Goal: Task Accomplishment & Management: Manage account settings

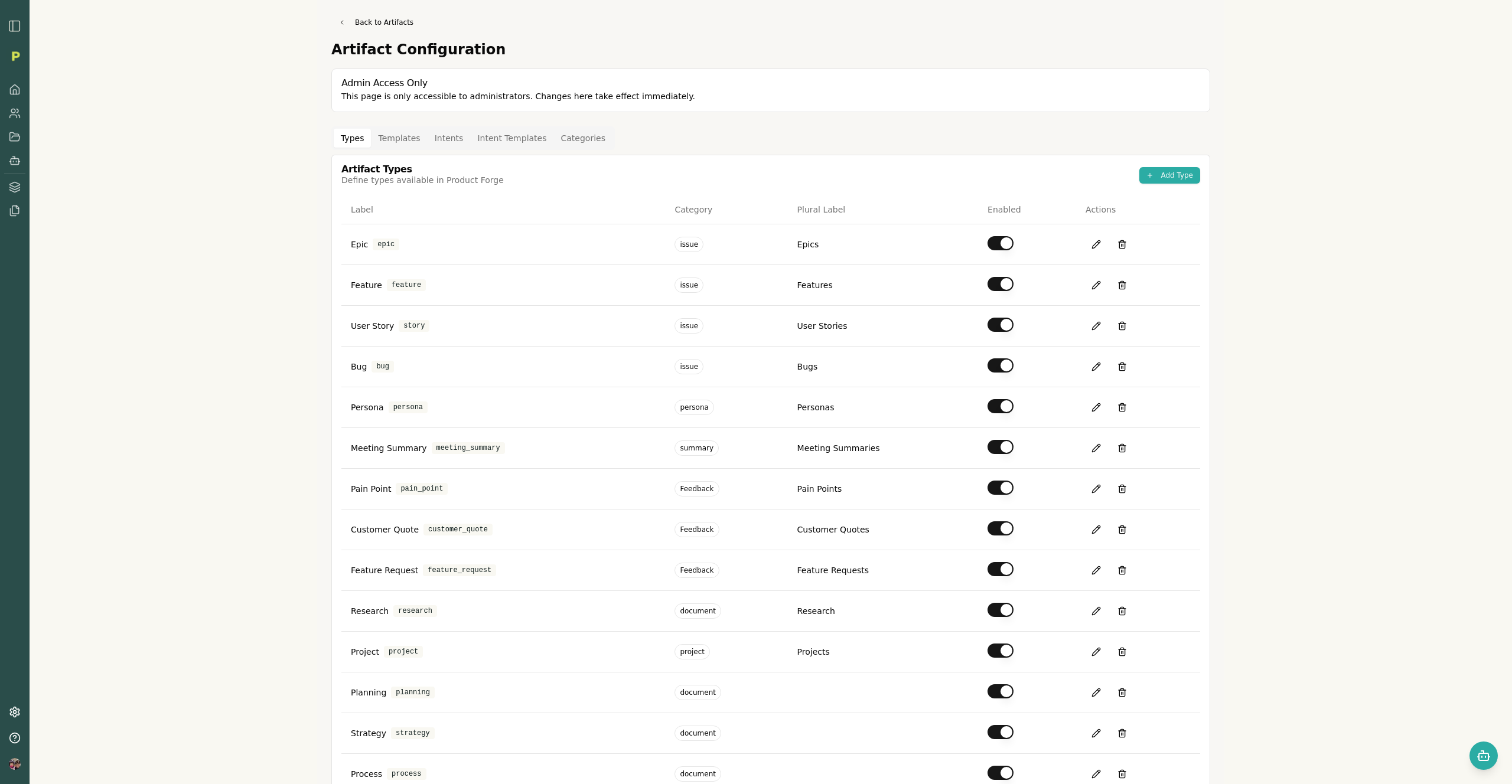
click at [401, 134] on button "Templates" at bounding box center [399, 137] width 56 height 19
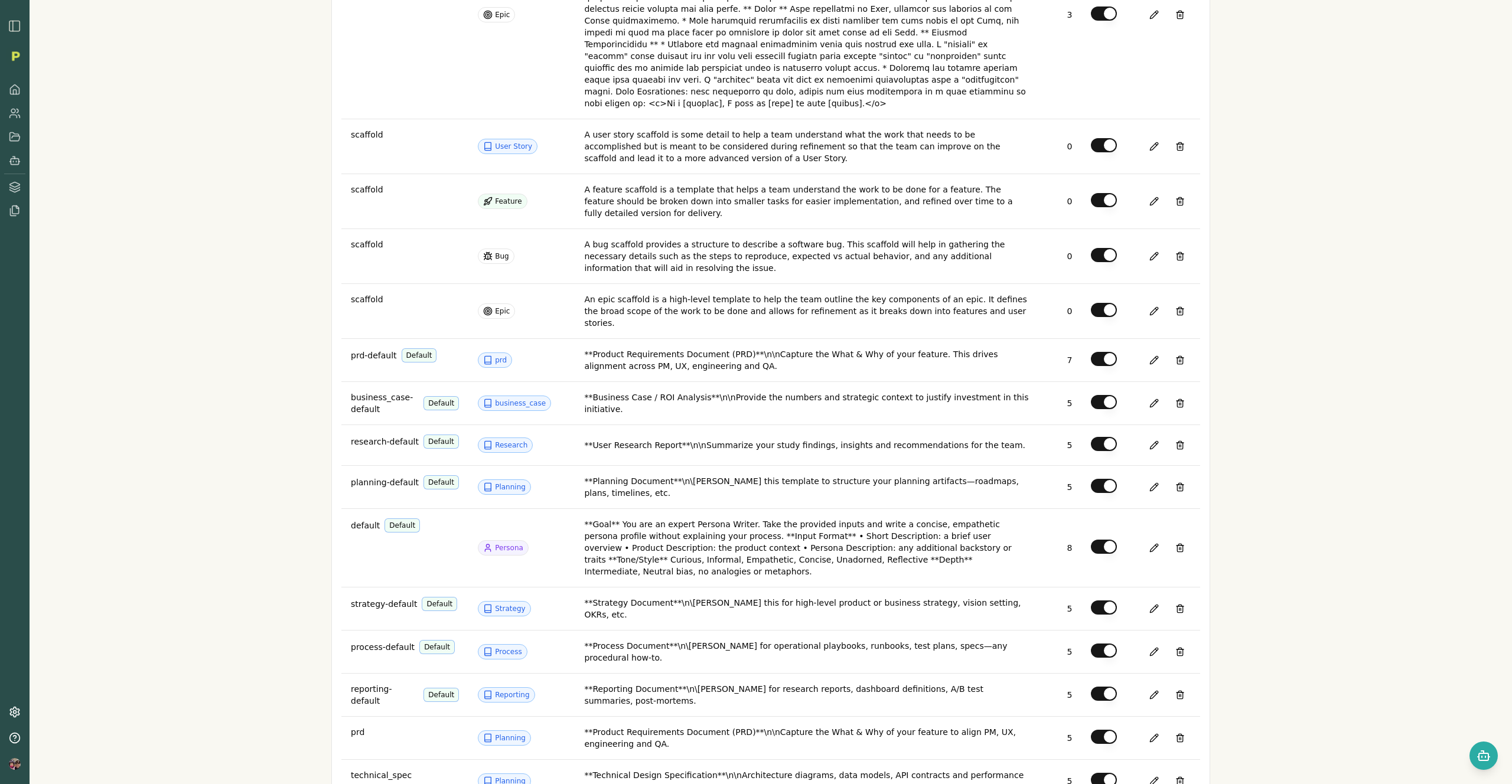
scroll to position [906, 0]
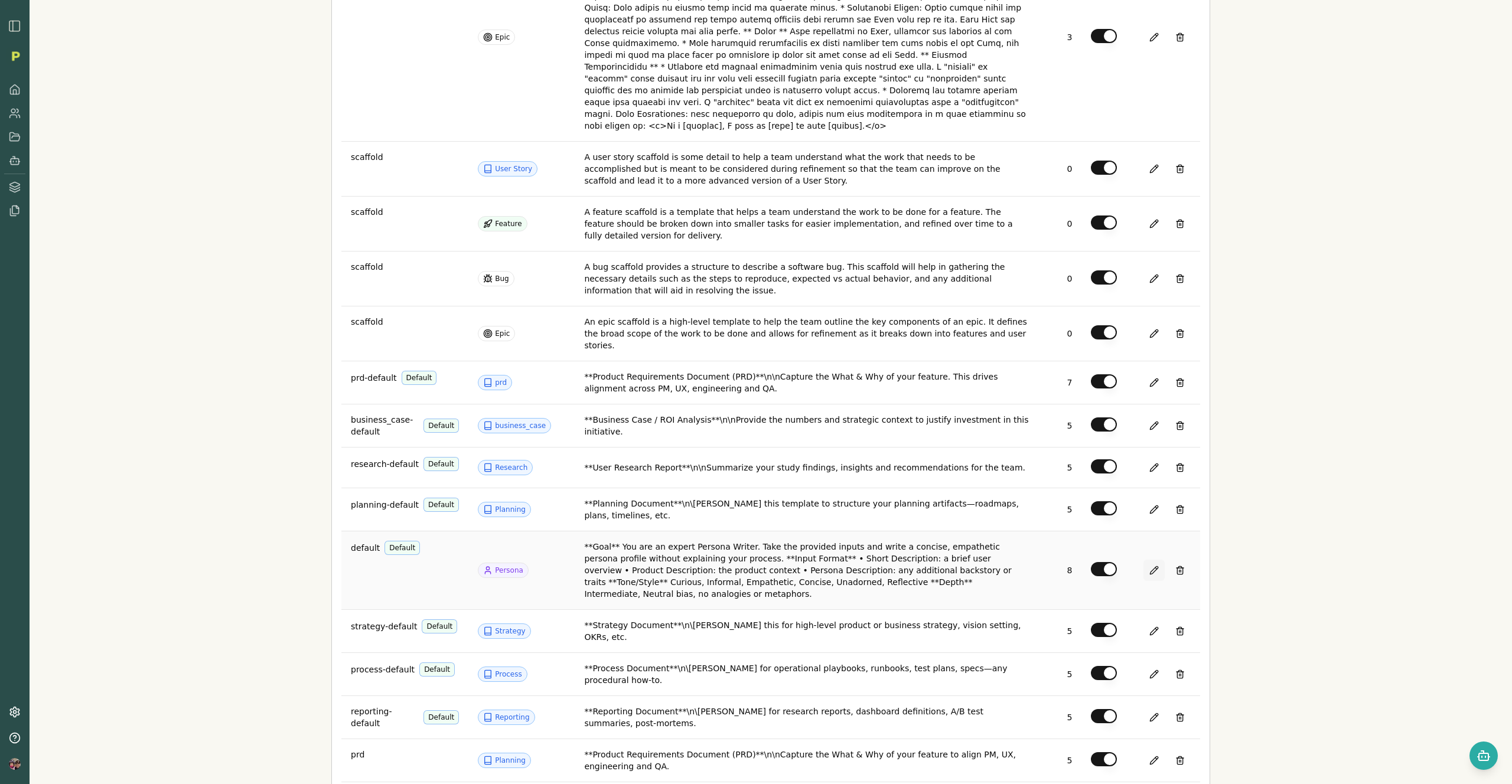
click at [1148, 560] on button at bounding box center [1154, 570] width 21 height 21
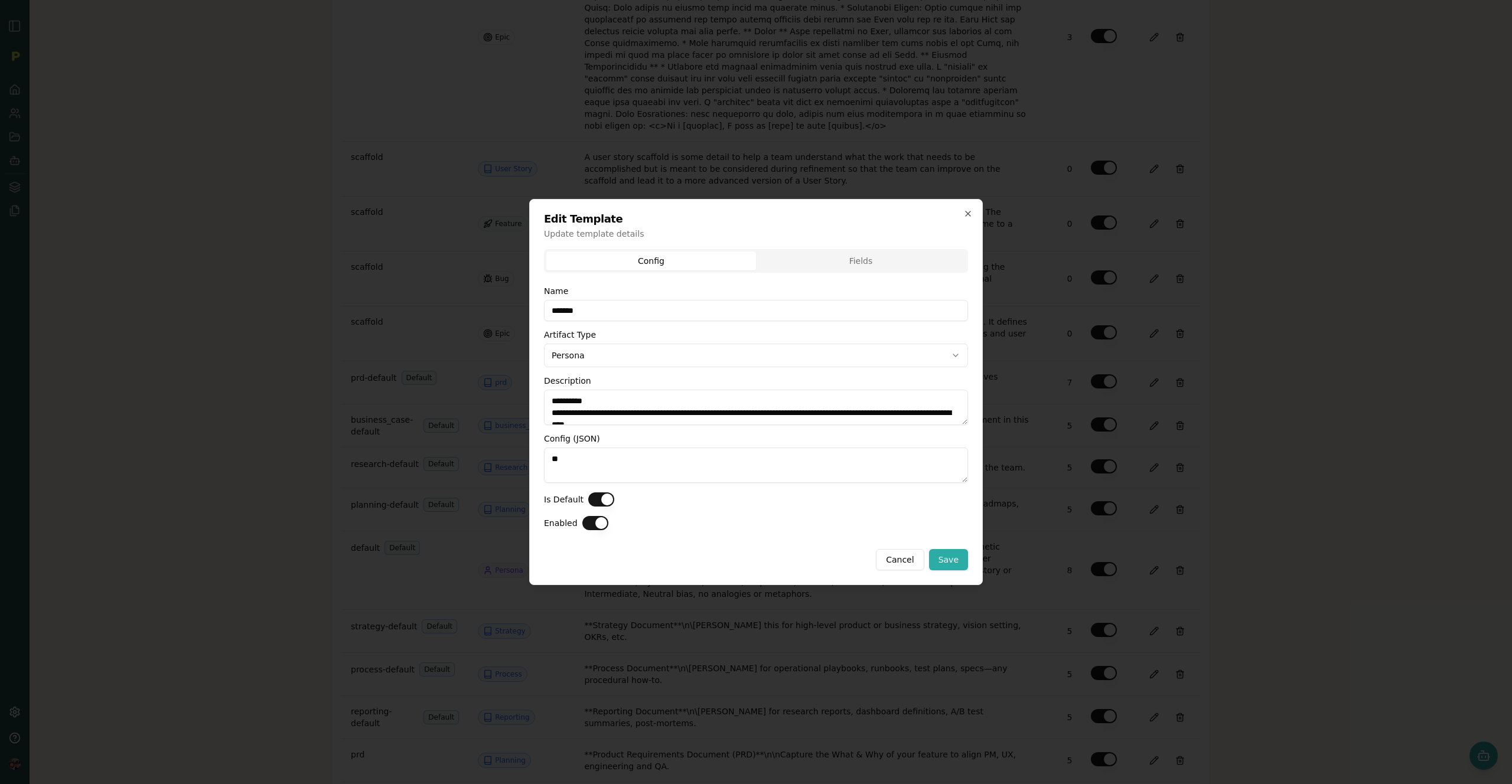
scroll to position [140, 0]
click at [967, 210] on icon "button" at bounding box center [968, 214] width 10 height 10
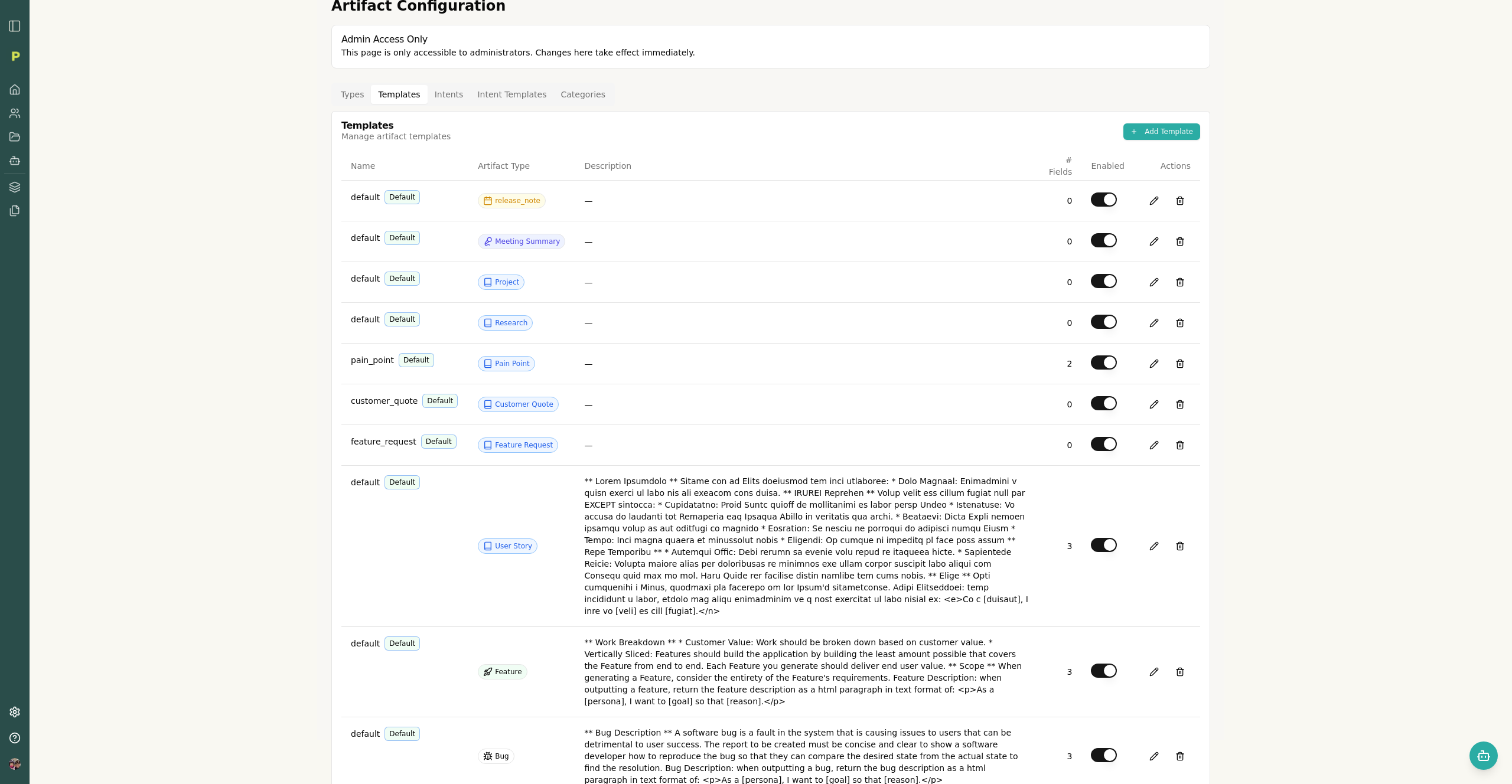
scroll to position [0, 0]
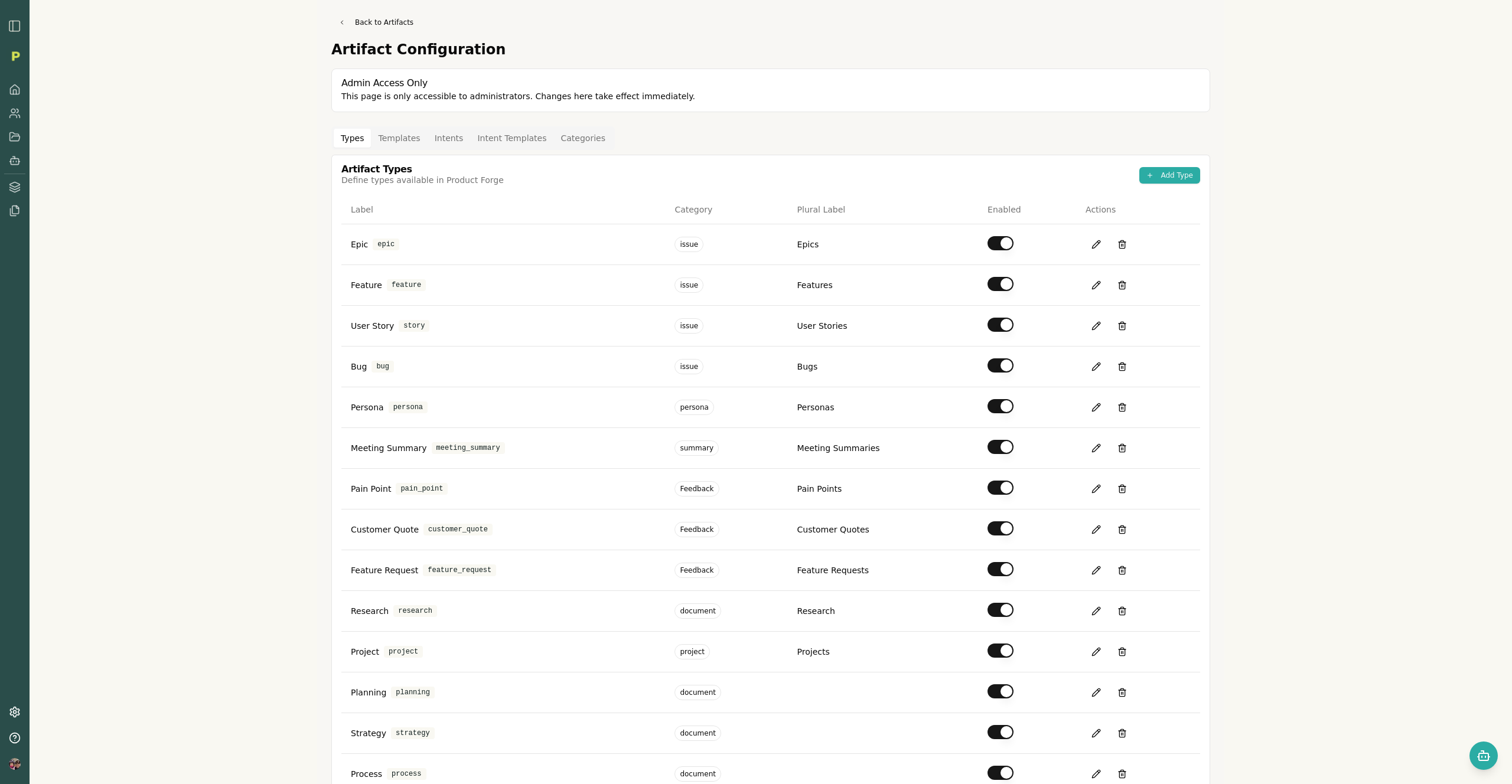
click at [345, 140] on button "Types" at bounding box center [353, 137] width 37 height 19
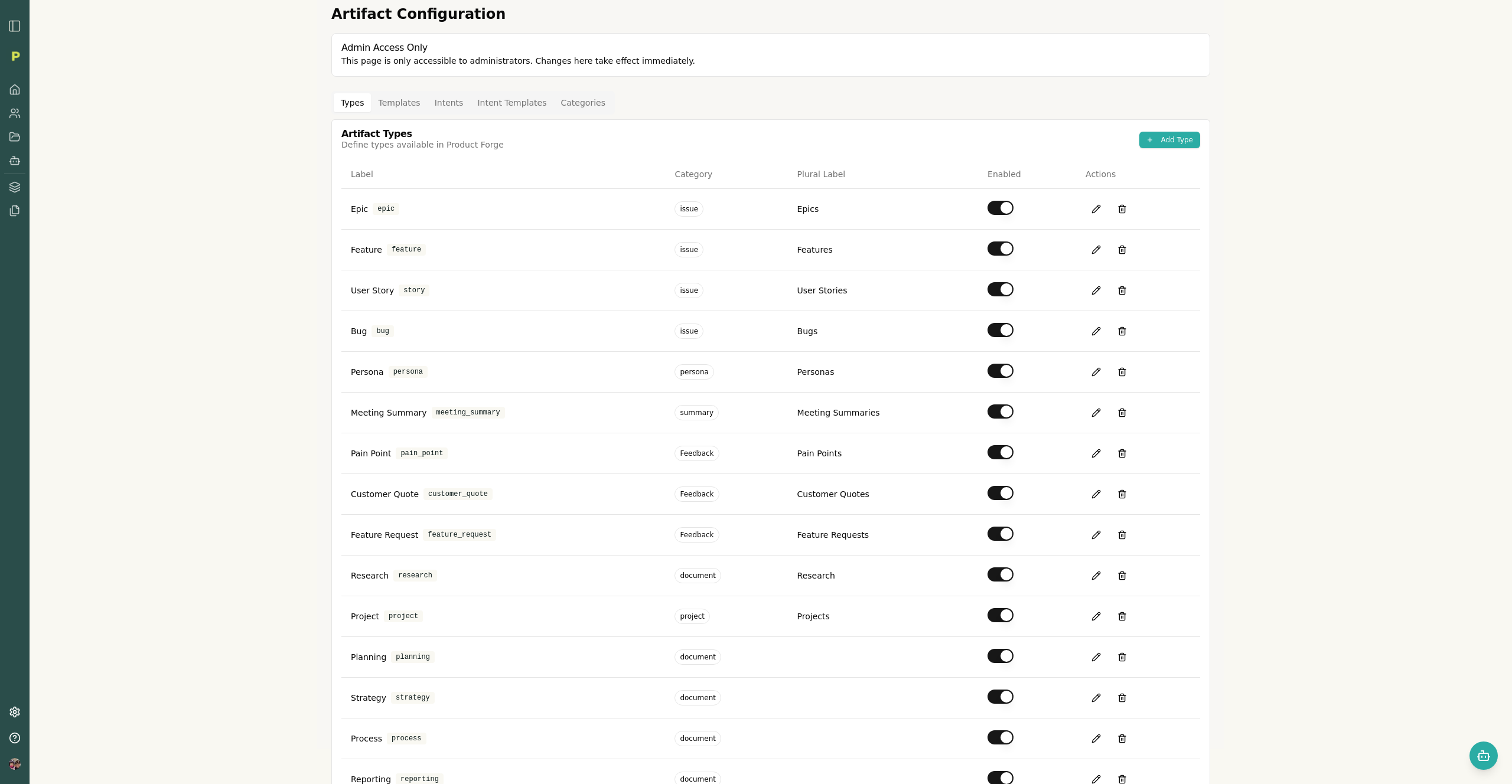
scroll to position [60, 0]
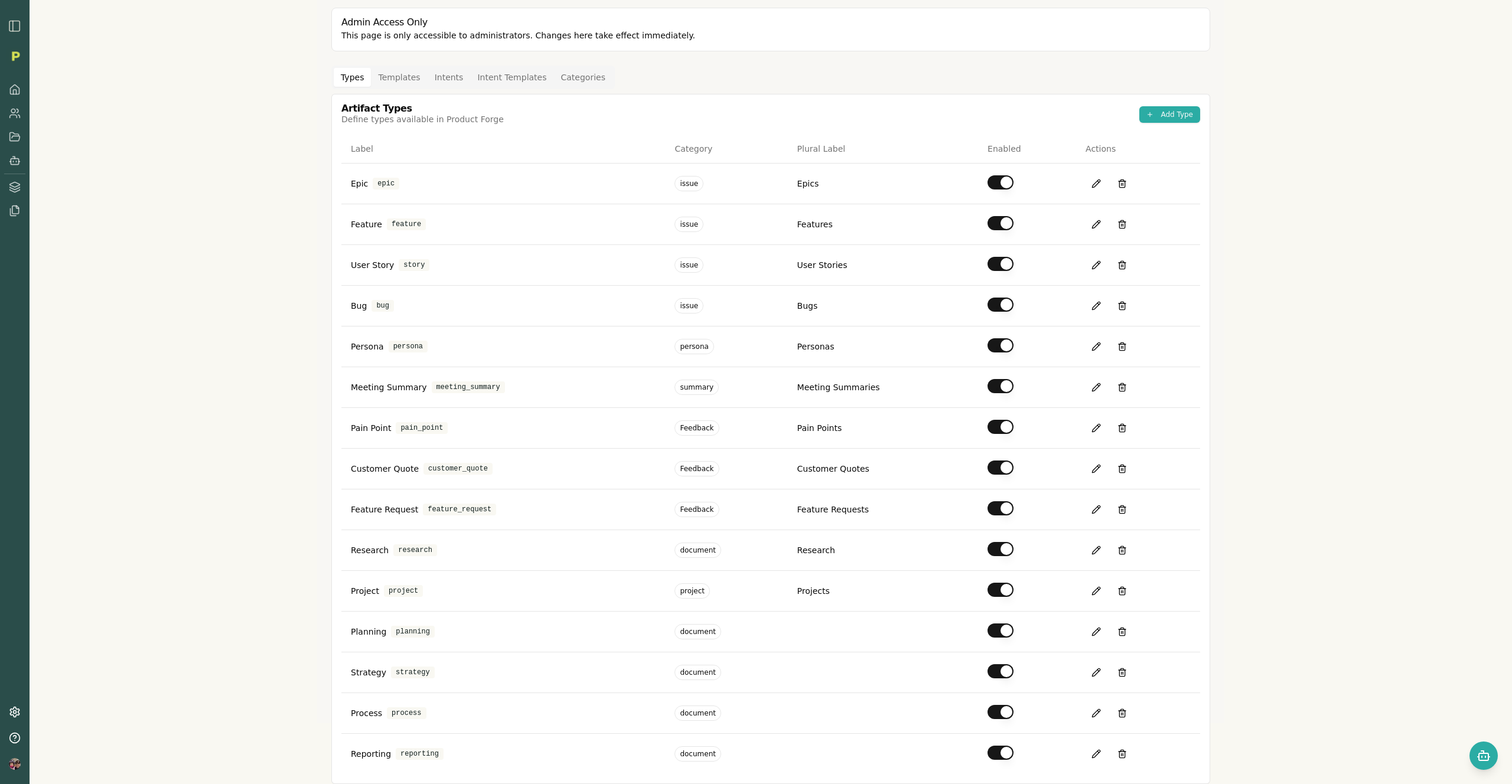
click at [391, 68] on button "Templates" at bounding box center [399, 77] width 56 height 19
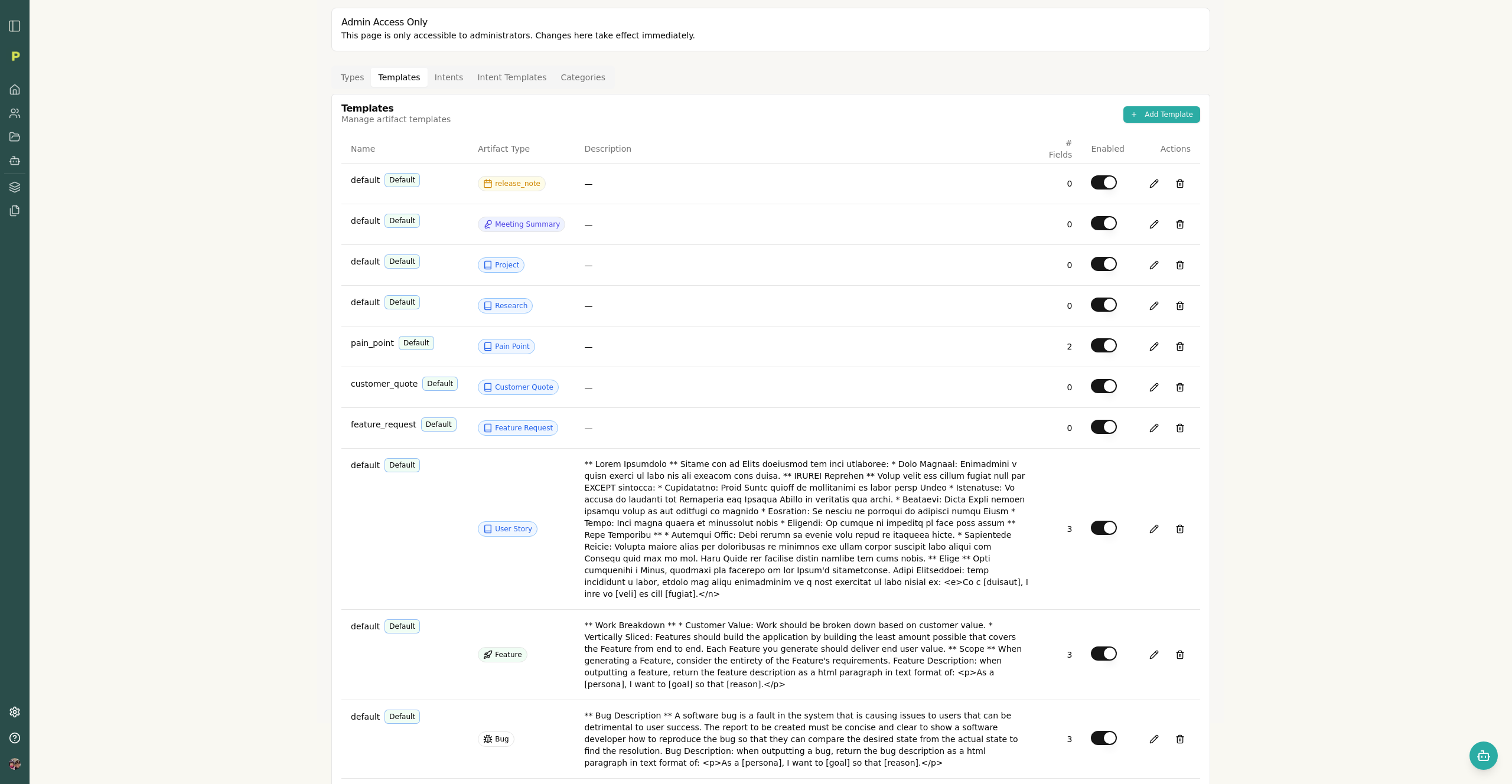
click at [436, 64] on div "Back to Artifacts Artifact Configuration Admin Access Only This page is only ac…" at bounding box center [771, 332] width 908 height 784
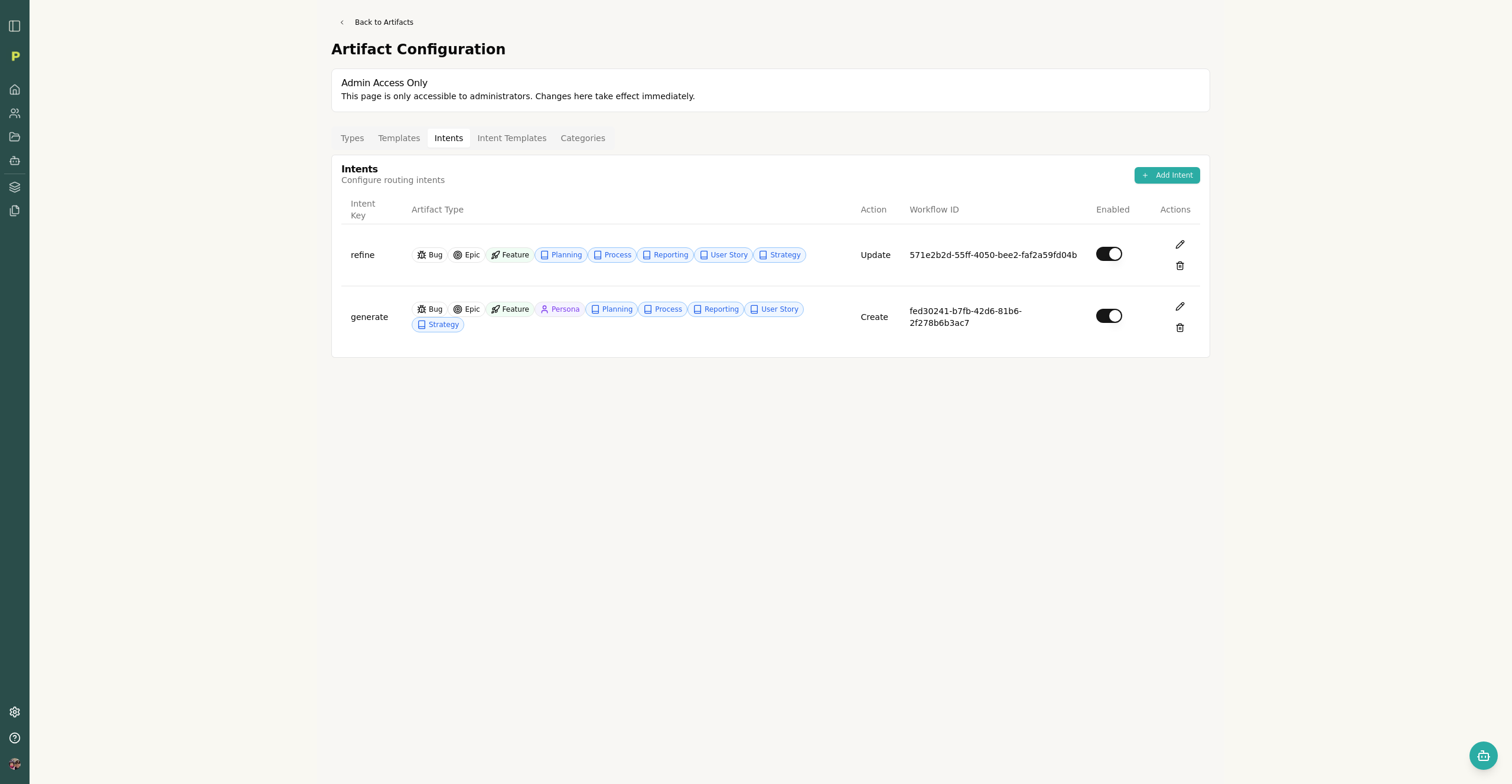
scroll to position [0, 0]
click at [439, 74] on div "Back to Artifacts Artifact Configuration Admin Access Only This page is only ac…" at bounding box center [771, 392] width 908 height 784
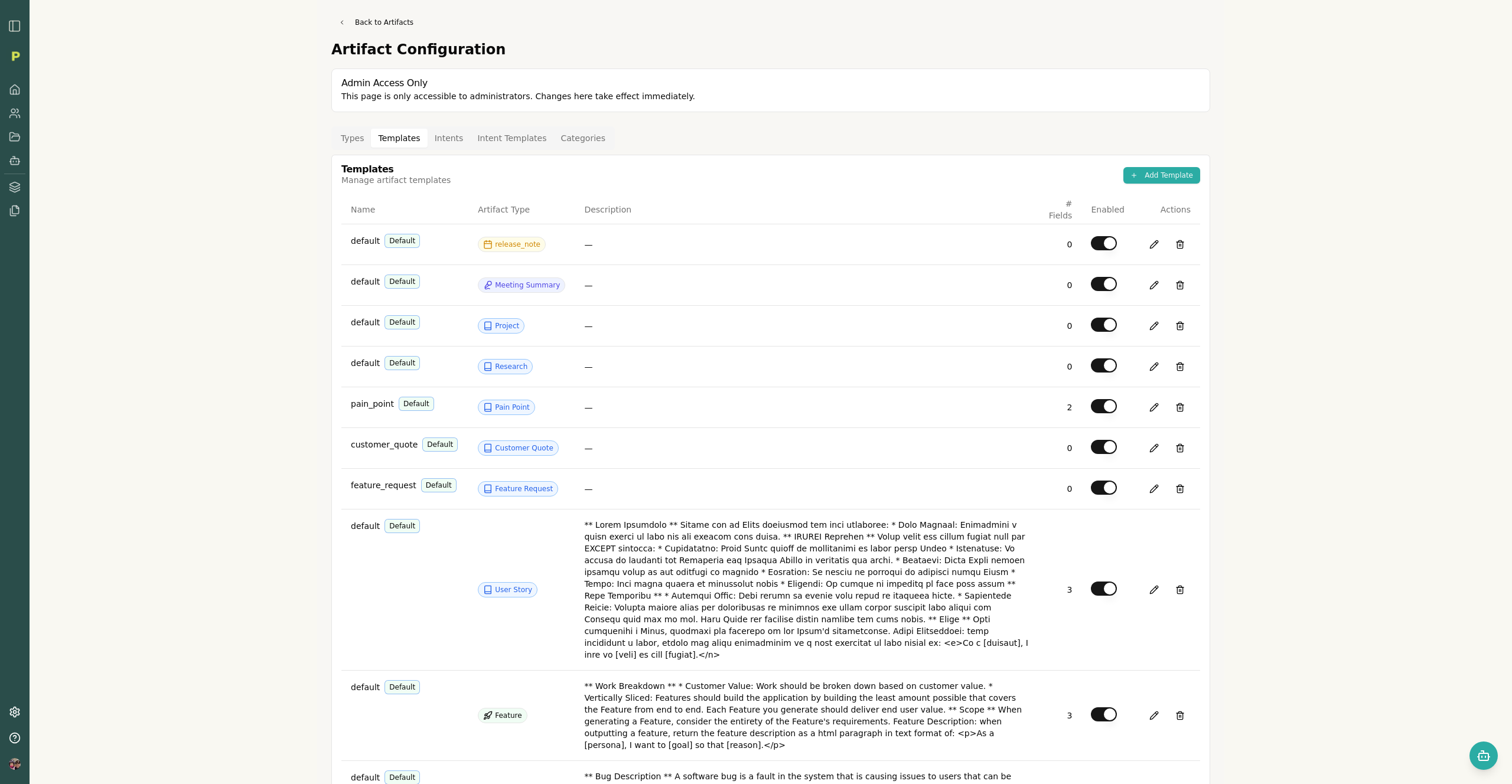
click at [406, 137] on button "Templates" at bounding box center [399, 137] width 56 height 19
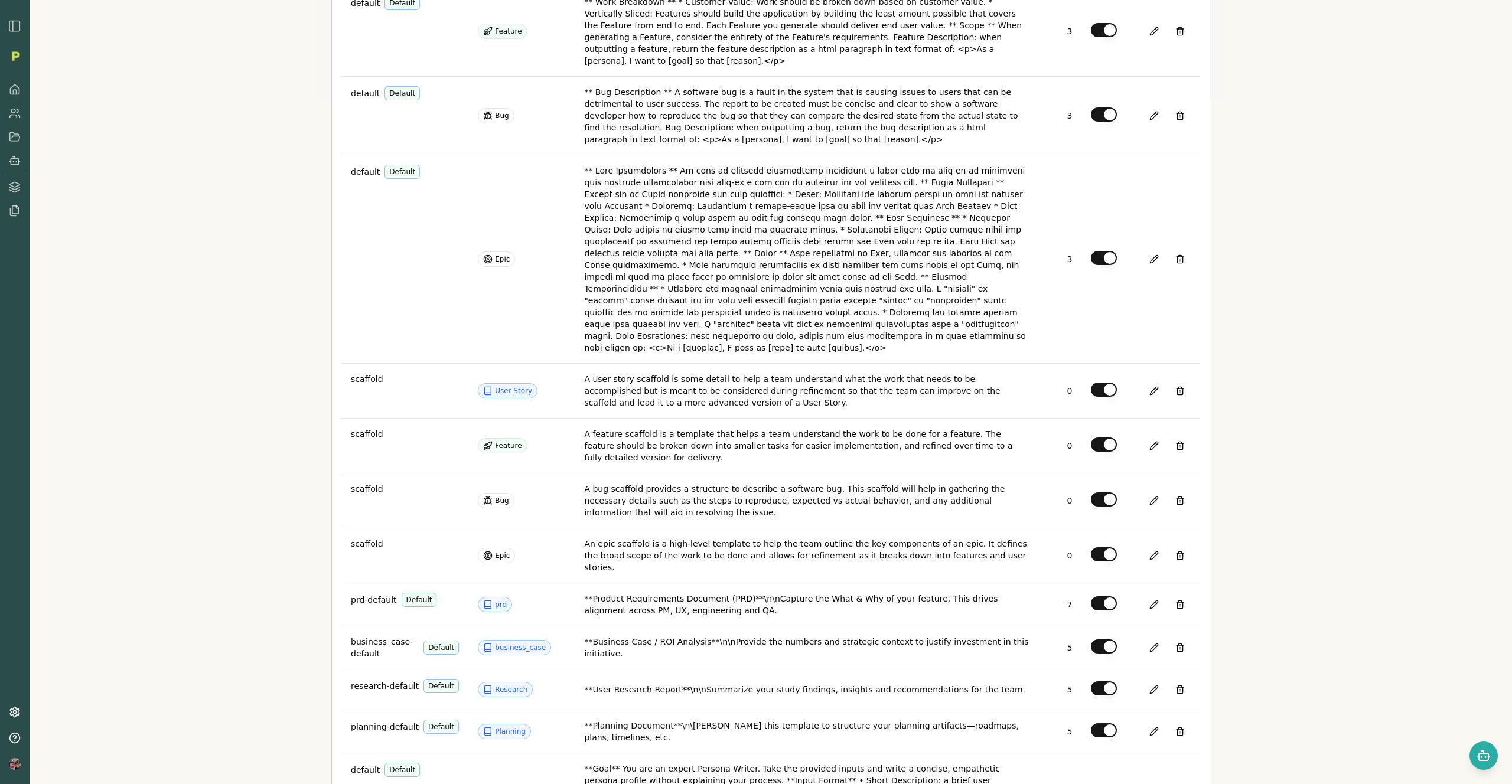
scroll to position [969, 0]
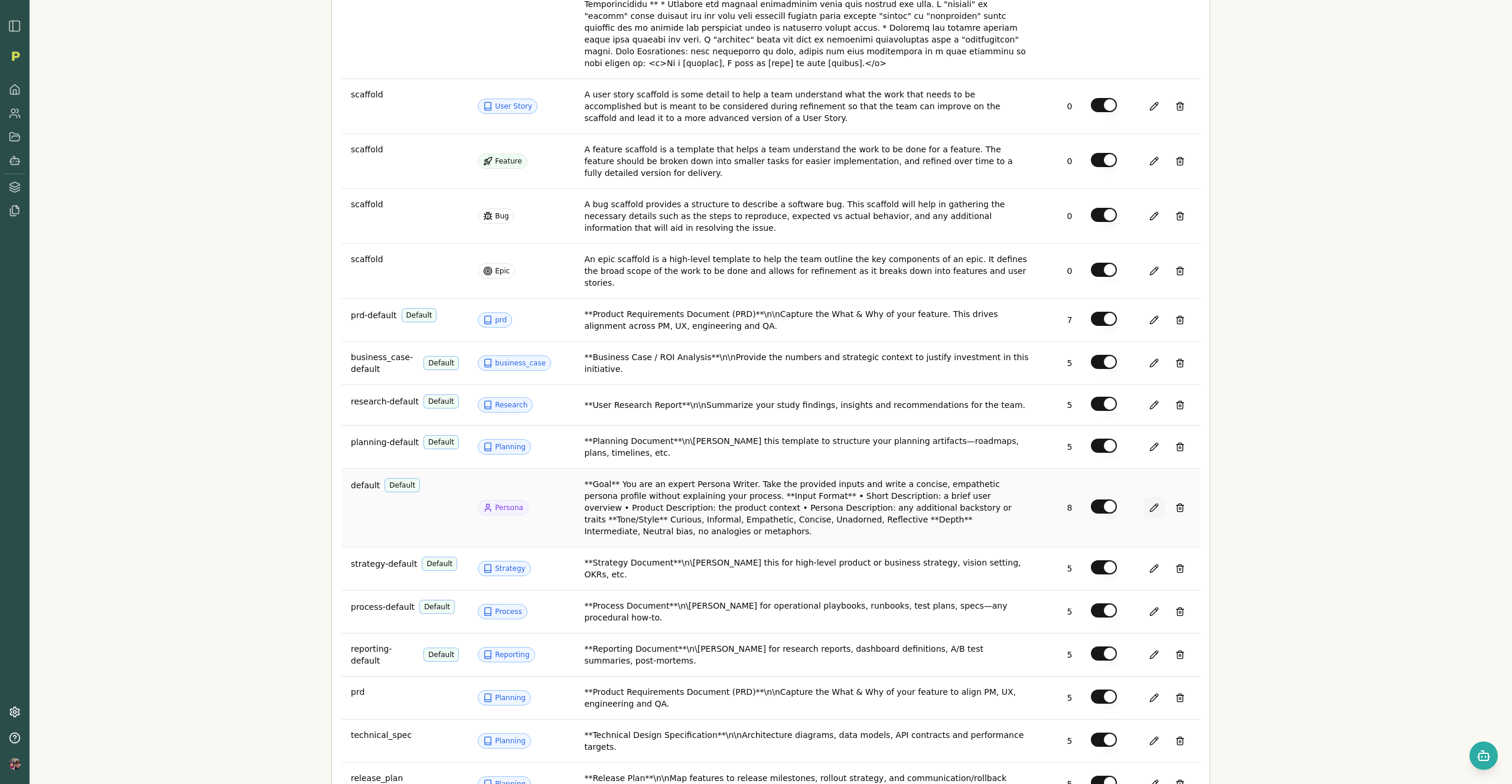
click at [1144, 497] on button at bounding box center [1154, 508] width 21 height 21
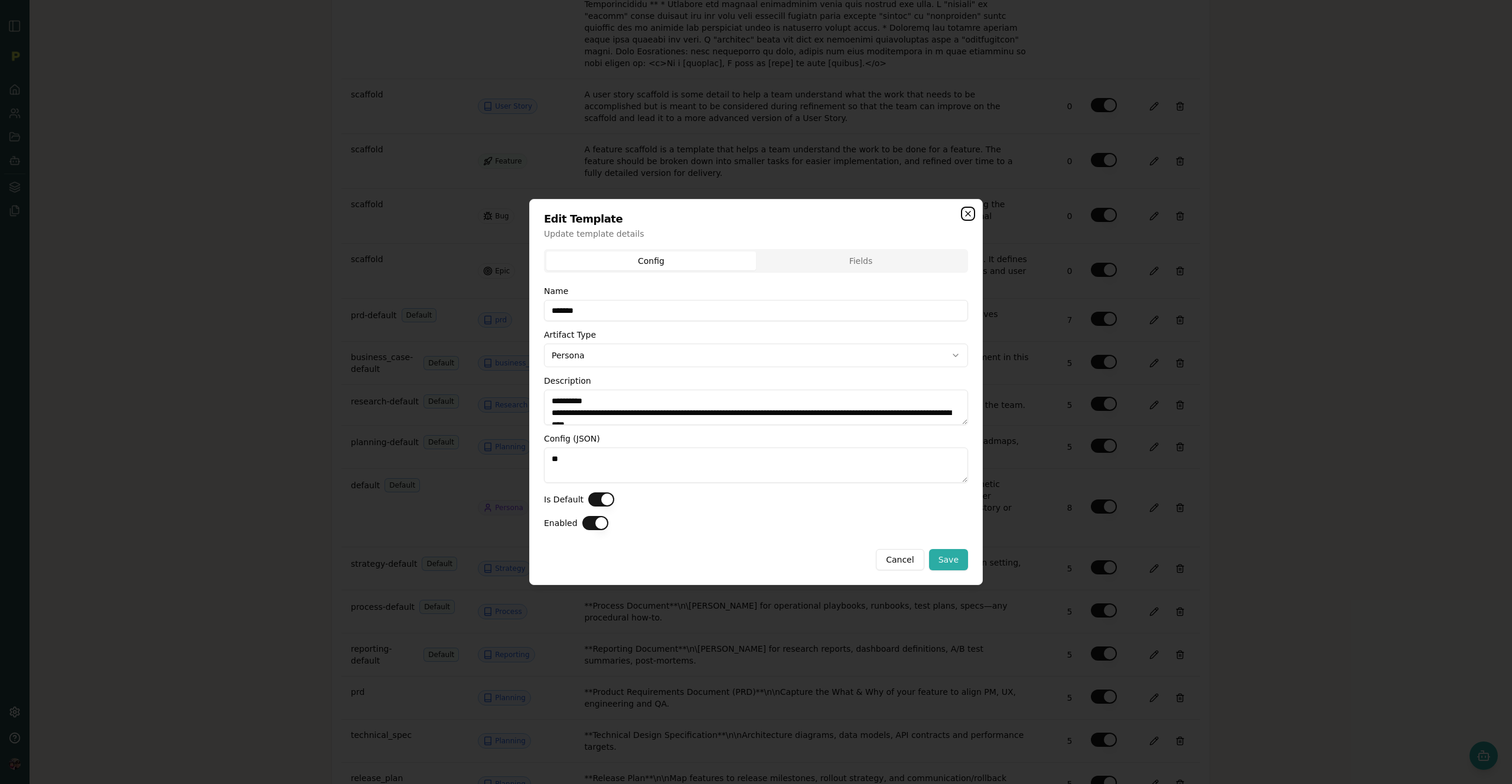
click at [970, 211] on icon "button" at bounding box center [968, 214] width 4 height 4
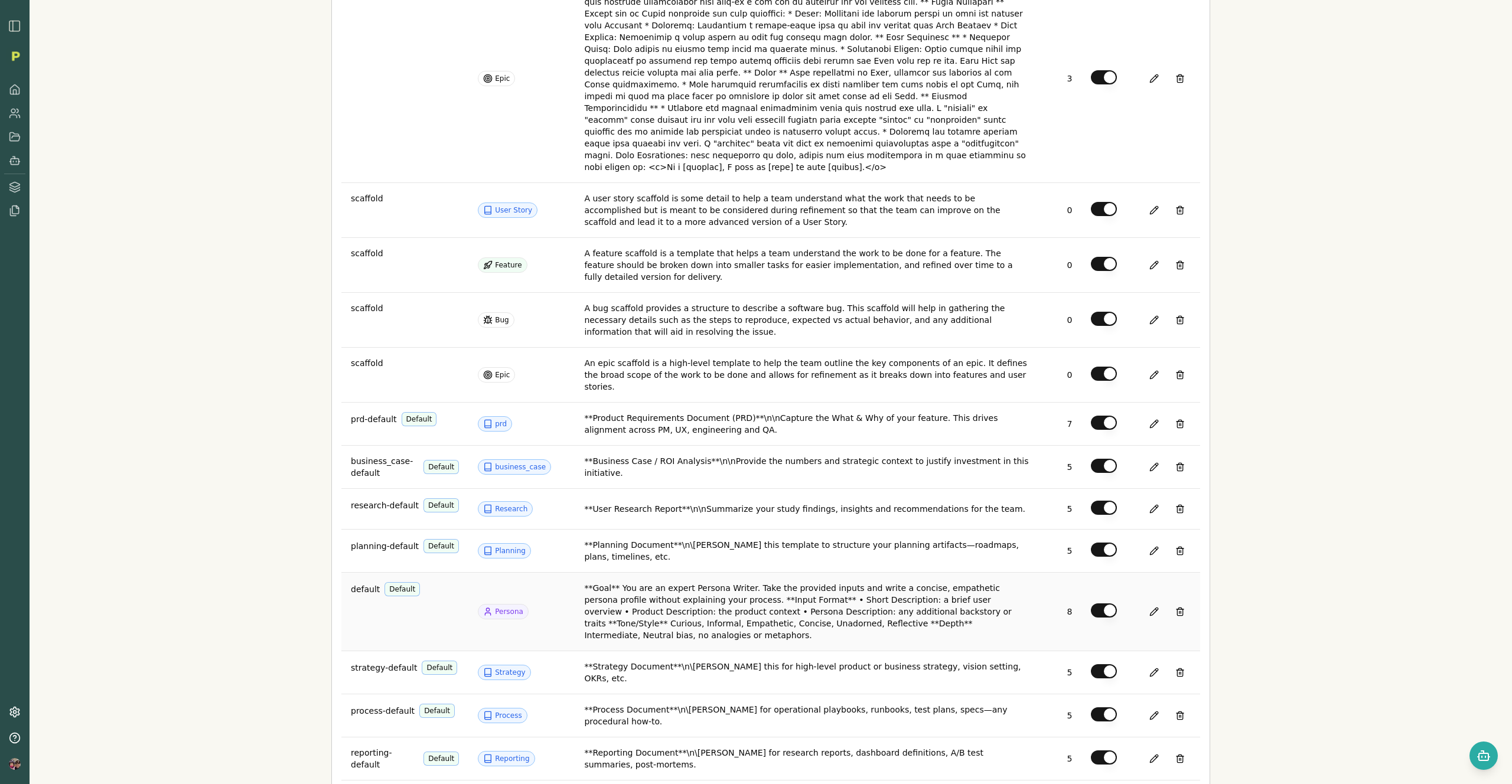
scroll to position [871, 0]
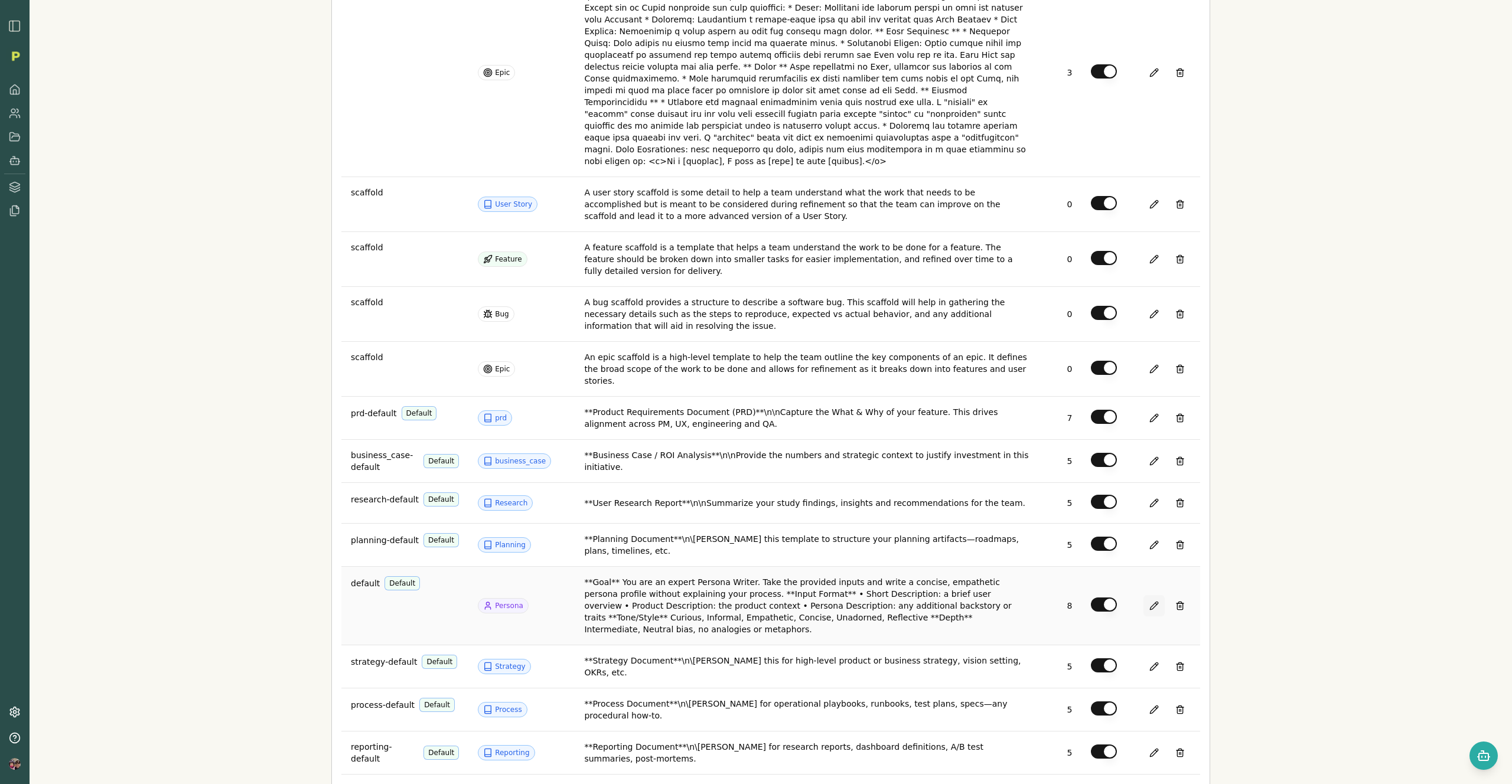
click at [1153, 595] on button at bounding box center [1154, 606] width 21 height 21
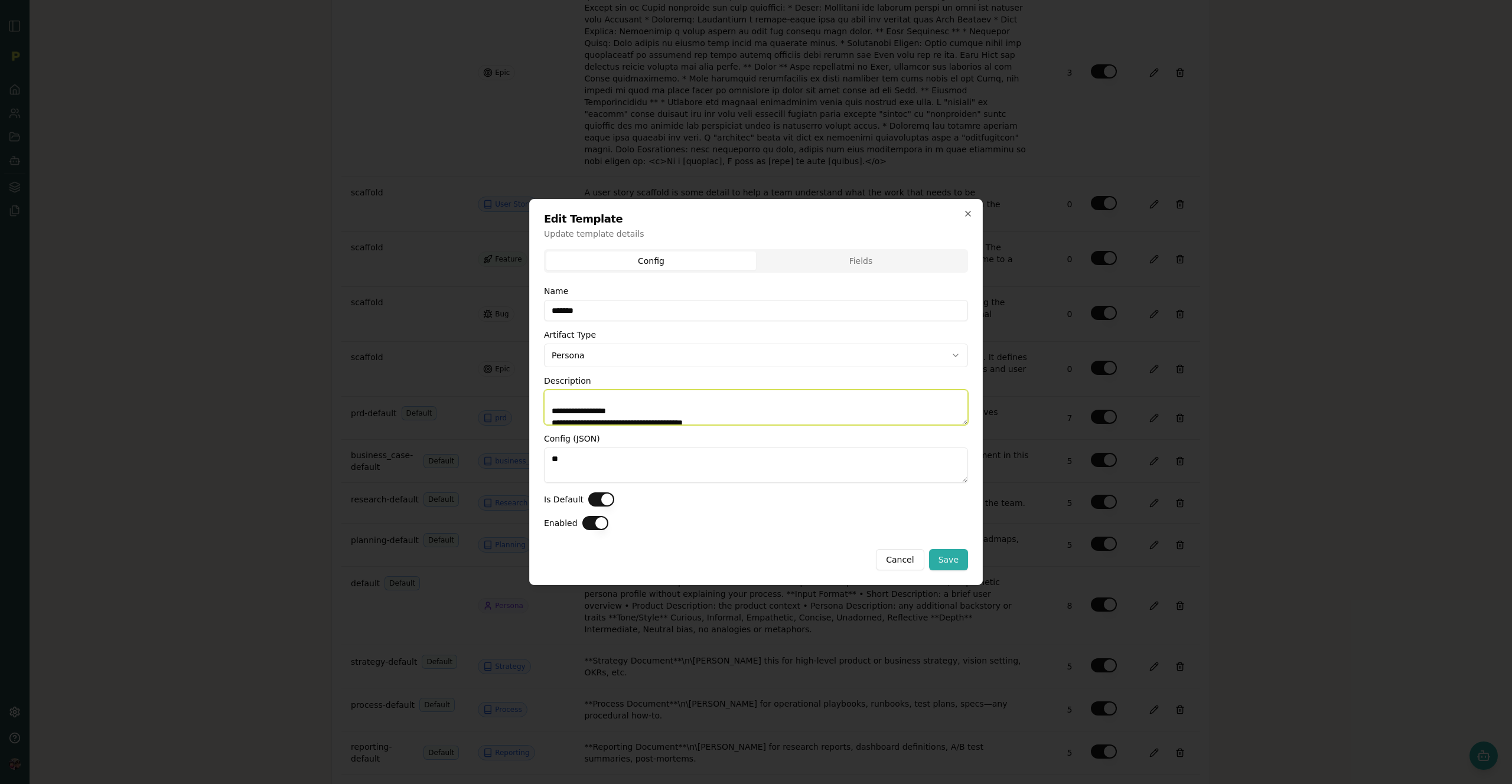
scroll to position [140, 0]
drag, startPoint x: 552, startPoint y: 401, endPoint x: 825, endPoint y: 511, distance: 294.3
click at [825, 511] on div "**********" at bounding box center [756, 408] width 424 height 262
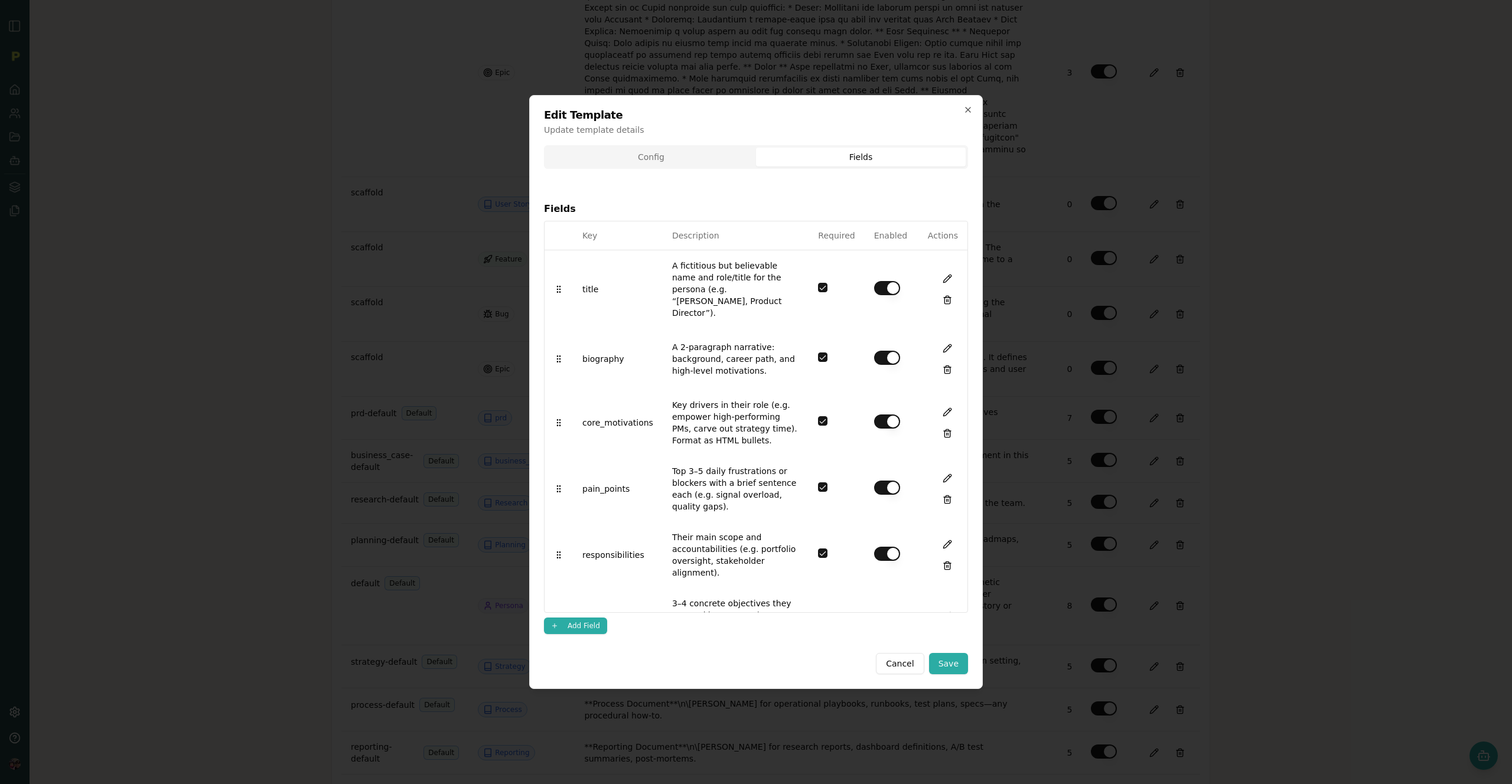
click at [833, 261] on div "Config Fields Fields Key Description Required Enabled Actions title A fictitiou…" at bounding box center [756, 394] width 424 height 498
drag, startPoint x: 712, startPoint y: 301, endPoint x: 663, endPoint y: 304, distance: 49.1
click at [663, 298] on td "A fictitious but believable name and role/title for the persona (e.g. “Alex Mor…" at bounding box center [735, 258] width 146 height 78
click at [701, 300] on td "A fictitious but believable name and role/title for the persona (e.g. “Alex Mor…" at bounding box center [735, 288] width 146 height 78
click at [937, 273] on button at bounding box center [947, 279] width 21 height 21
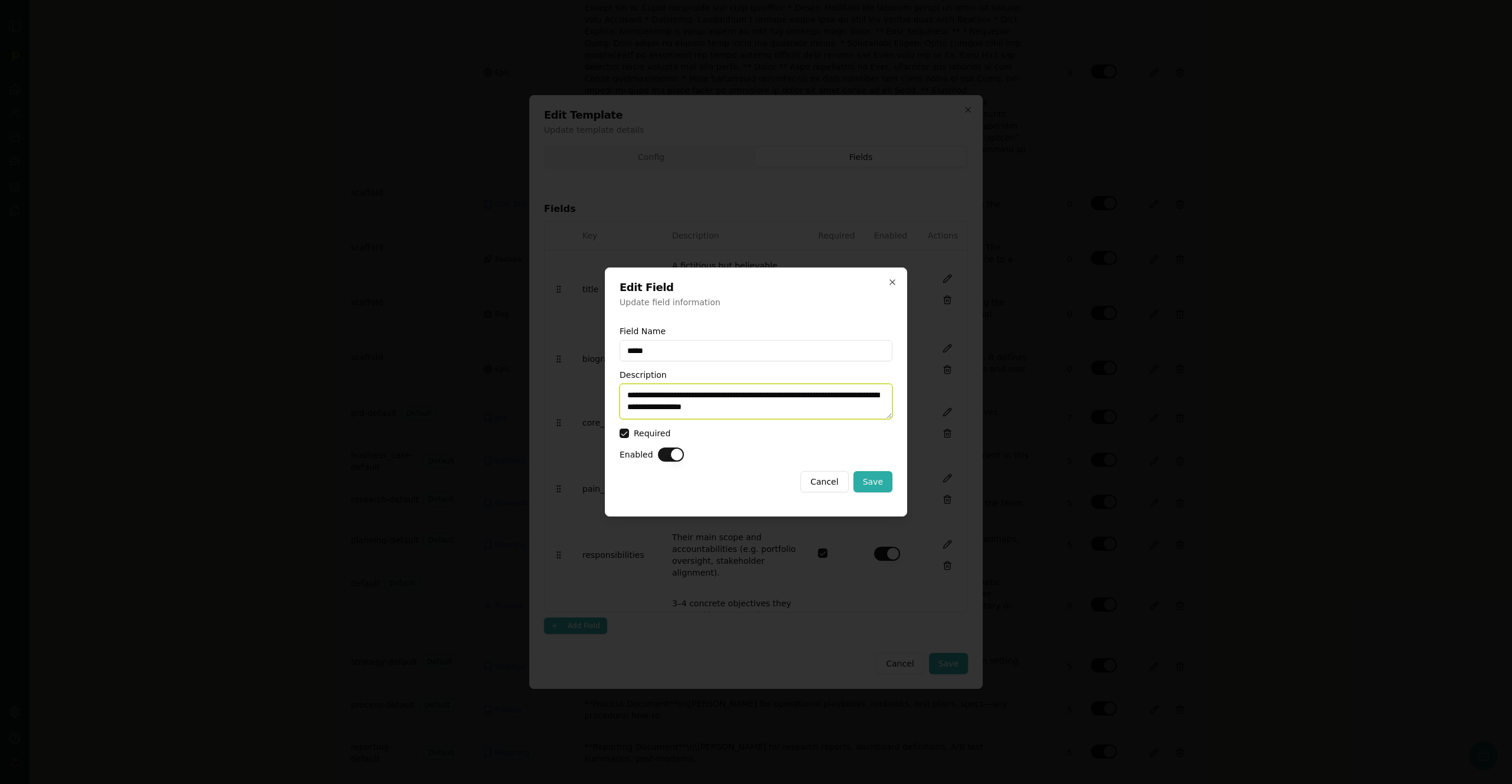
drag, startPoint x: 785, startPoint y: 406, endPoint x: 613, endPoint y: 357, distance: 178.8
click at [613, 357] on div "**********" at bounding box center [756, 392] width 303 height 249
click at [893, 281] on icon "button" at bounding box center [893, 282] width 4 height 4
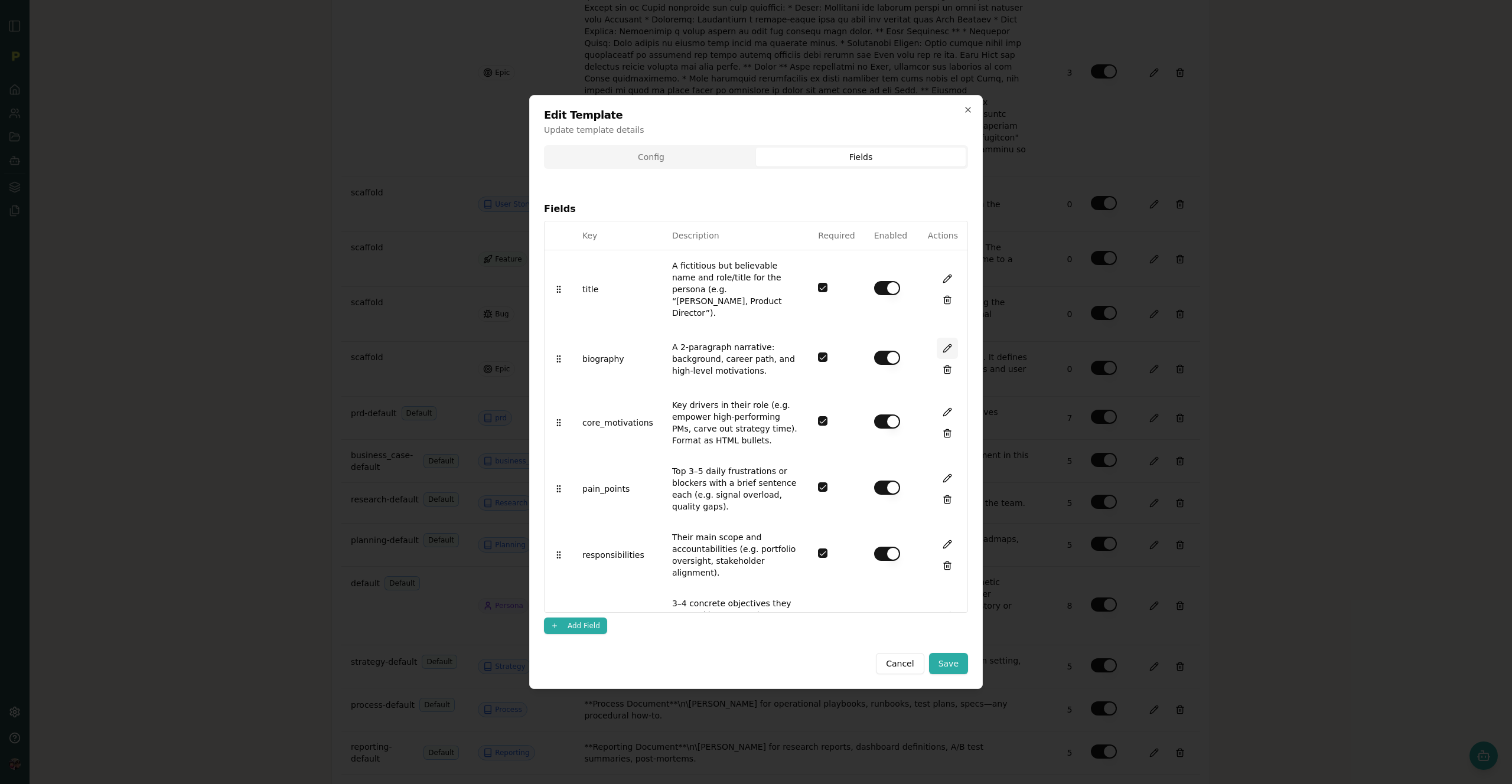
click at [937, 337] on button at bounding box center [947, 348] width 21 height 21
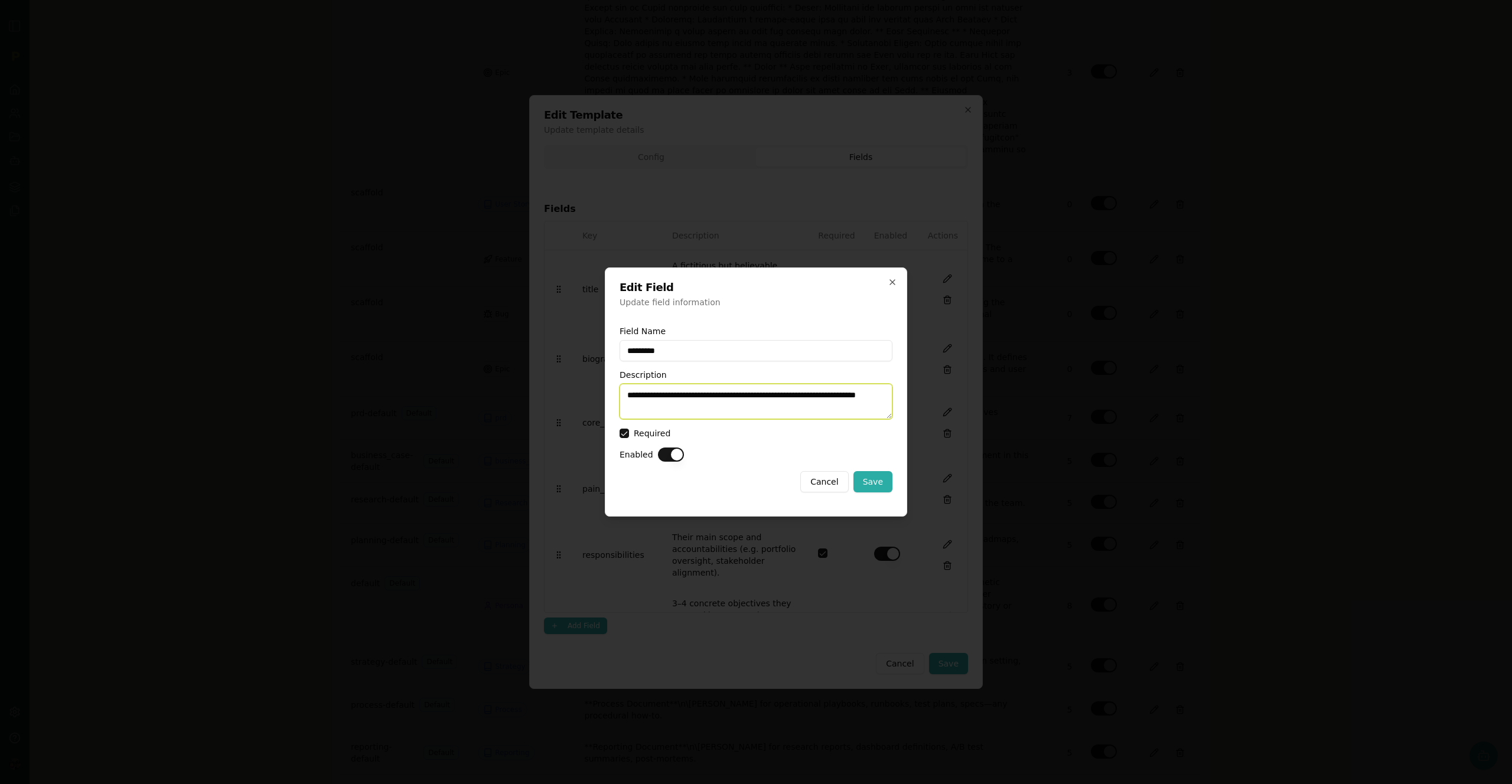
drag, startPoint x: 684, startPoint y: 406, endPoint x: 597, endPoint y: 388, distance: 88.8
click at [597, 388] on body "Back to Artifacts Artifact Configuration Admin Access Only This page is only ac…" at bounding box center [756, 392] width 1512 height 784
click at [819, 482] on button "Cancel" at bounding box center [824, 482] width 48 height 21
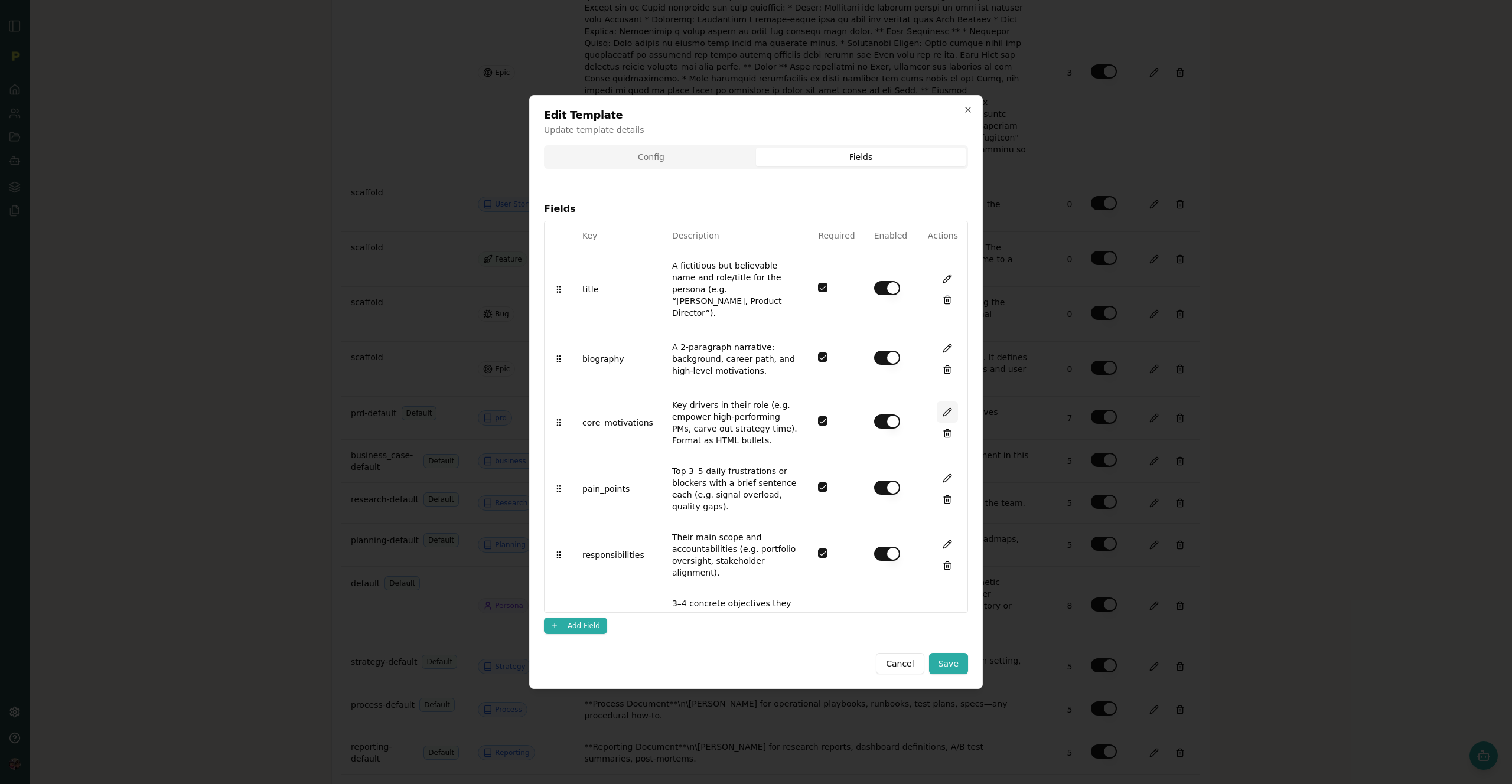
click at [938, 402] on button at bounding box center [947, 412] width 21 height 21
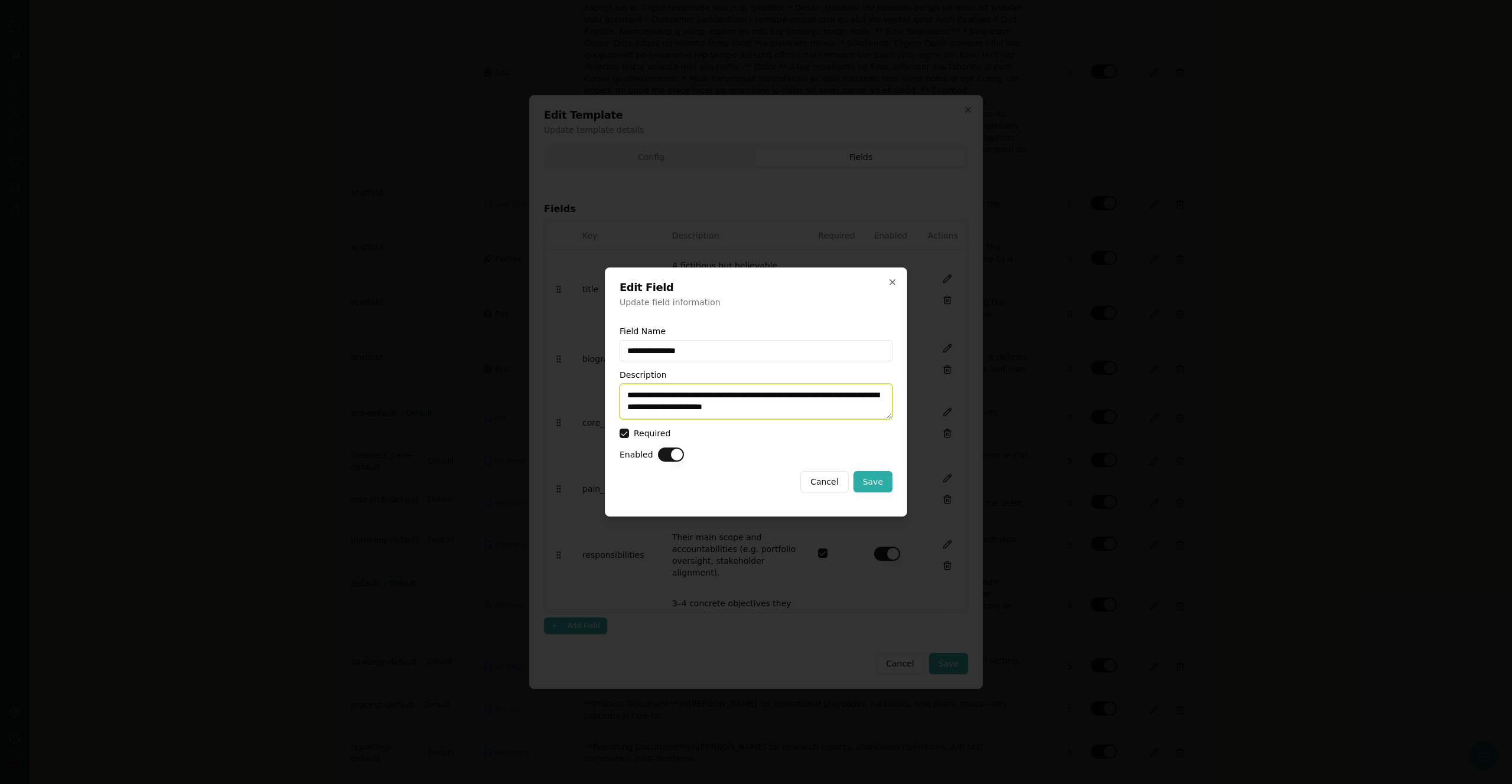
drag, startPoint x: 799, startPoint y: 405, endPoint x: 574, endPoint y: 376, distance: 226.9
click at [574, 376] on body "Back to Artifacts Artifact Configuration Admin Access Only This page is only ac…" at bounding box center [756, 392] width 1512 height 784
click at [833, 484] on button "Cancel" at bounding box center [824, 482] width 48 height 21
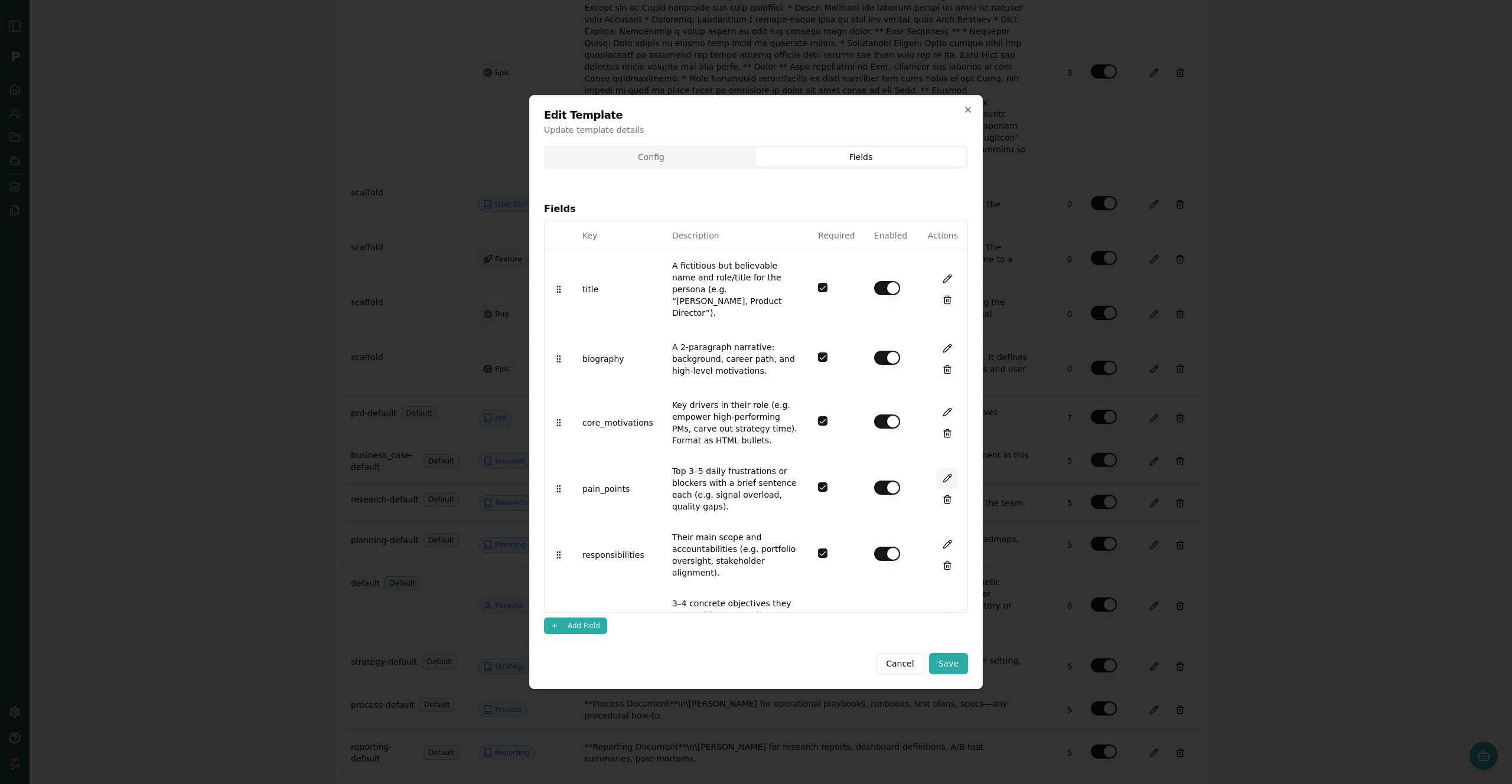
click at [937, 467] on button at bounding box center [947, 478] width 21 height 21
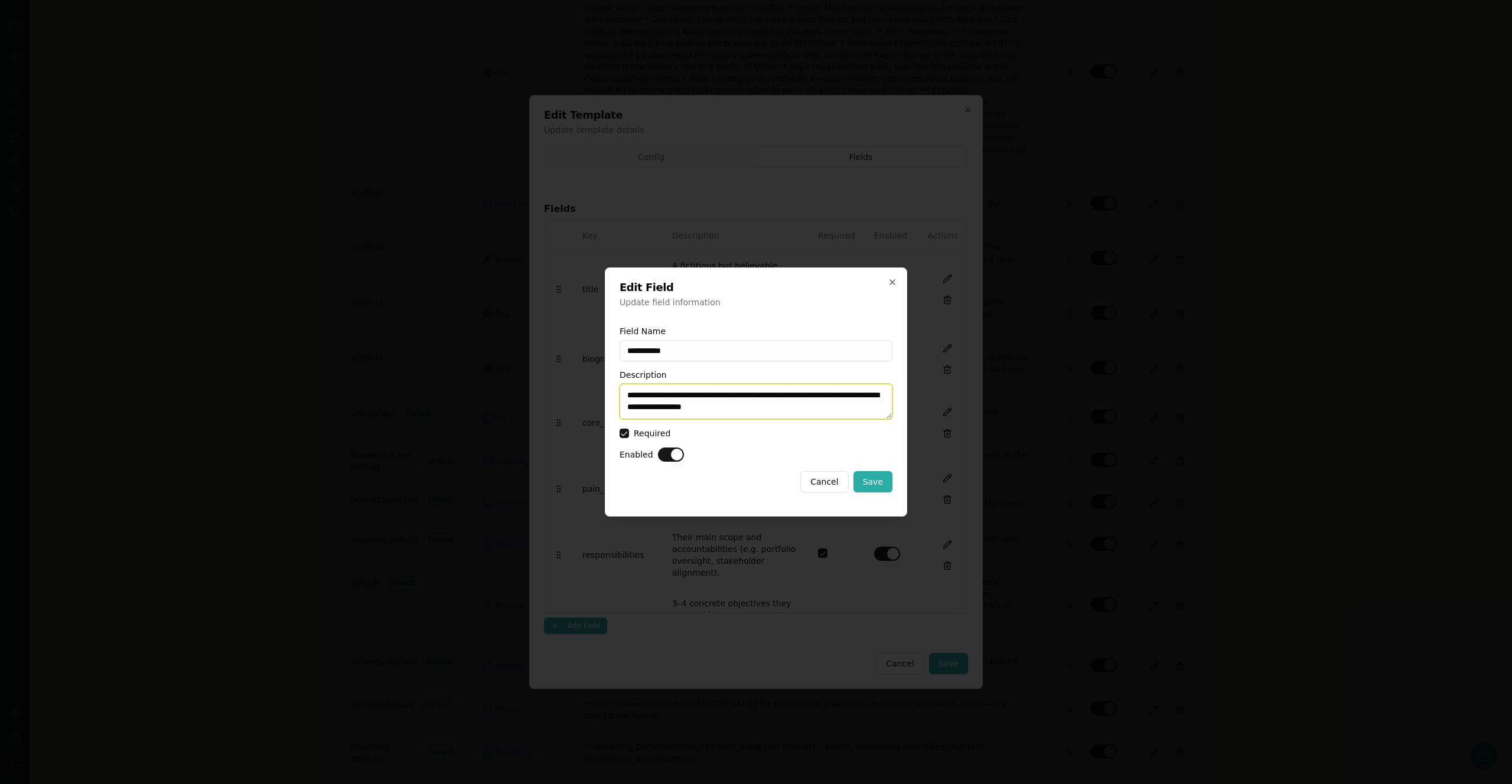
drag, startPoint x: 778, startPoint y: 410, endPoint x: 594, endPoint y: 372, distance: 187.9
click at [594, 372] on body "Back to Artifacts Artifact Configuration Admin Access Only This page is only ac…" at bounding box center [756, 392] width 1512 height 784
click at [817, 473] on button "Cancel" at bounding box center [824, 482] width 48 height 21
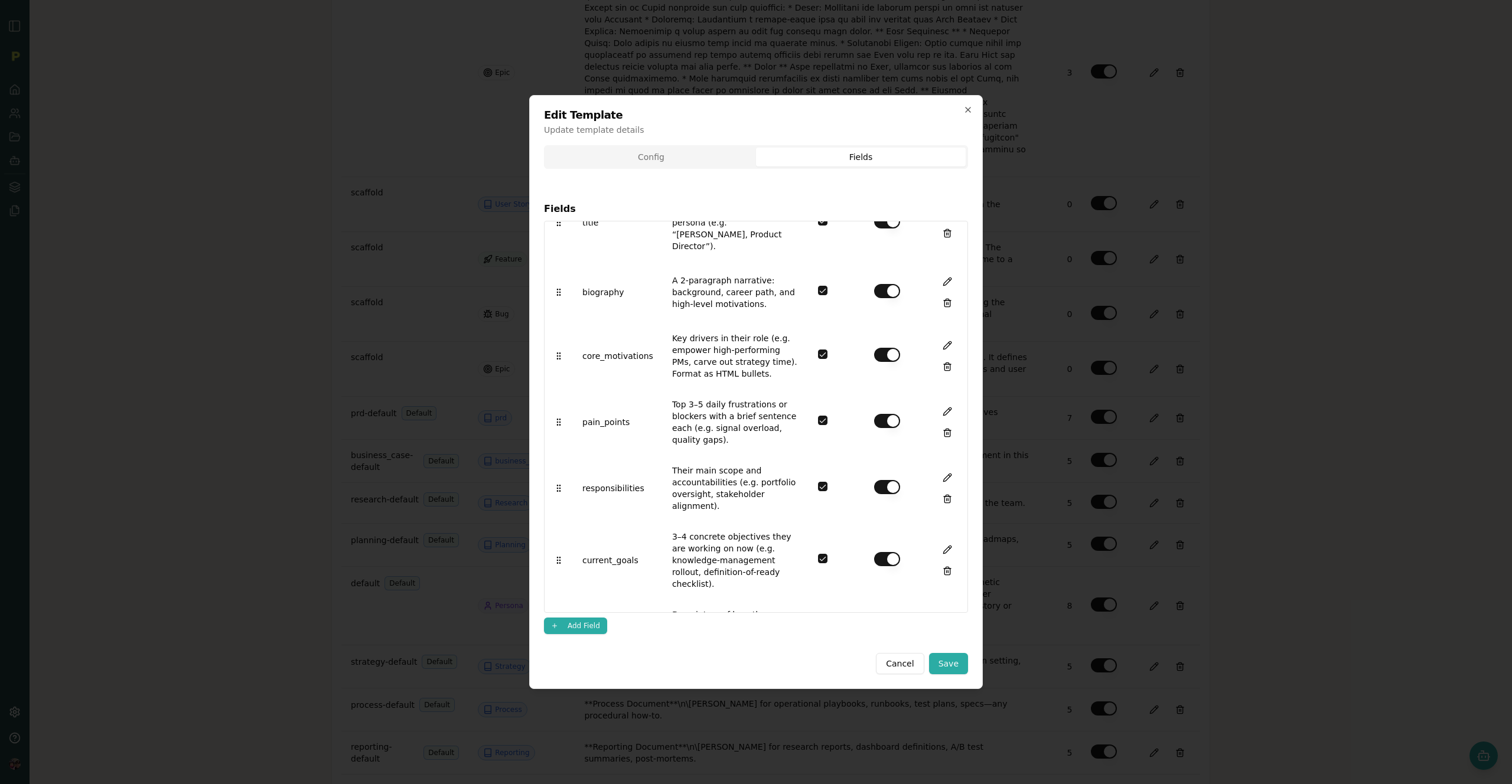
scroll to position [158, 0]
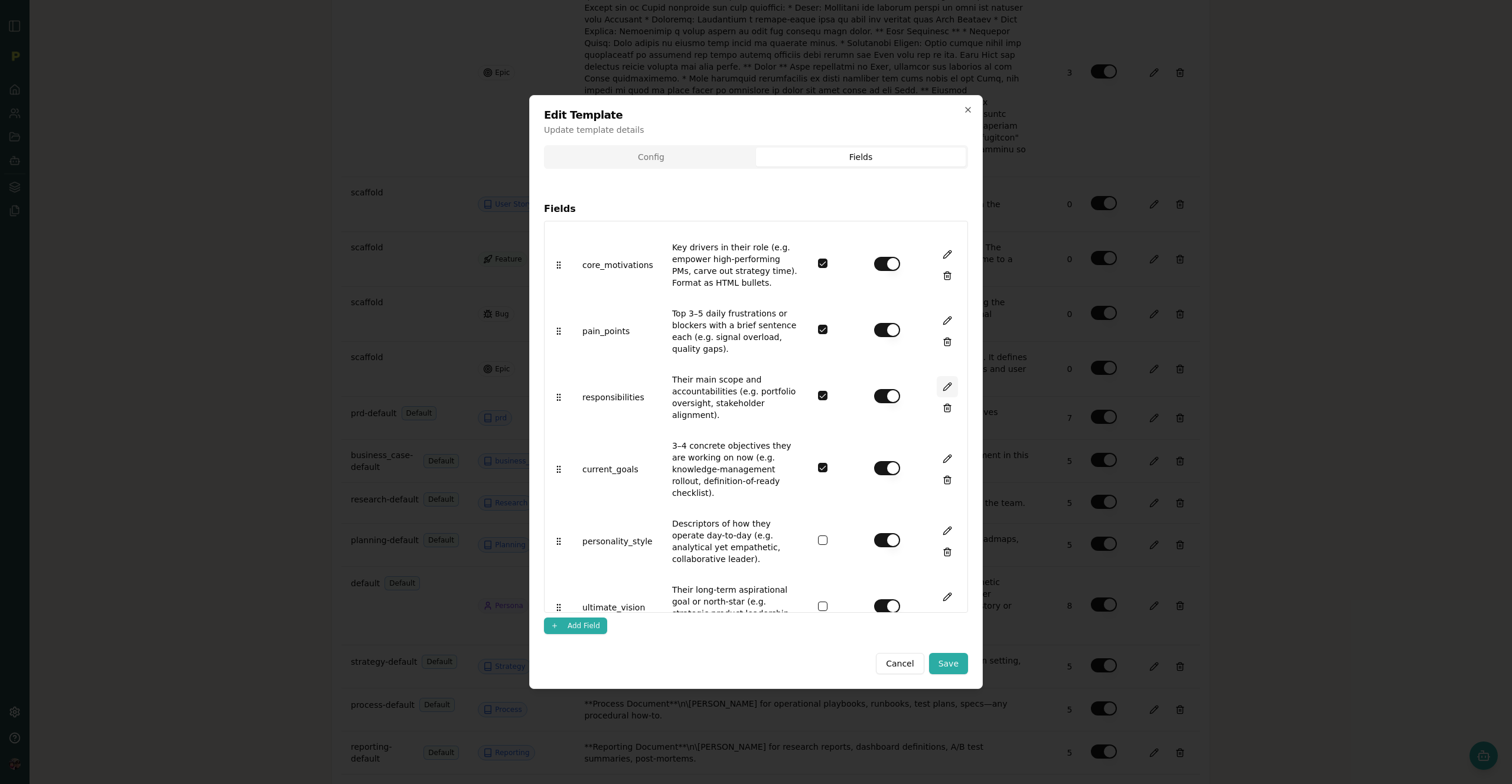
click at [937, 376] on button at bounding box center [947, 387] width 21 height 21
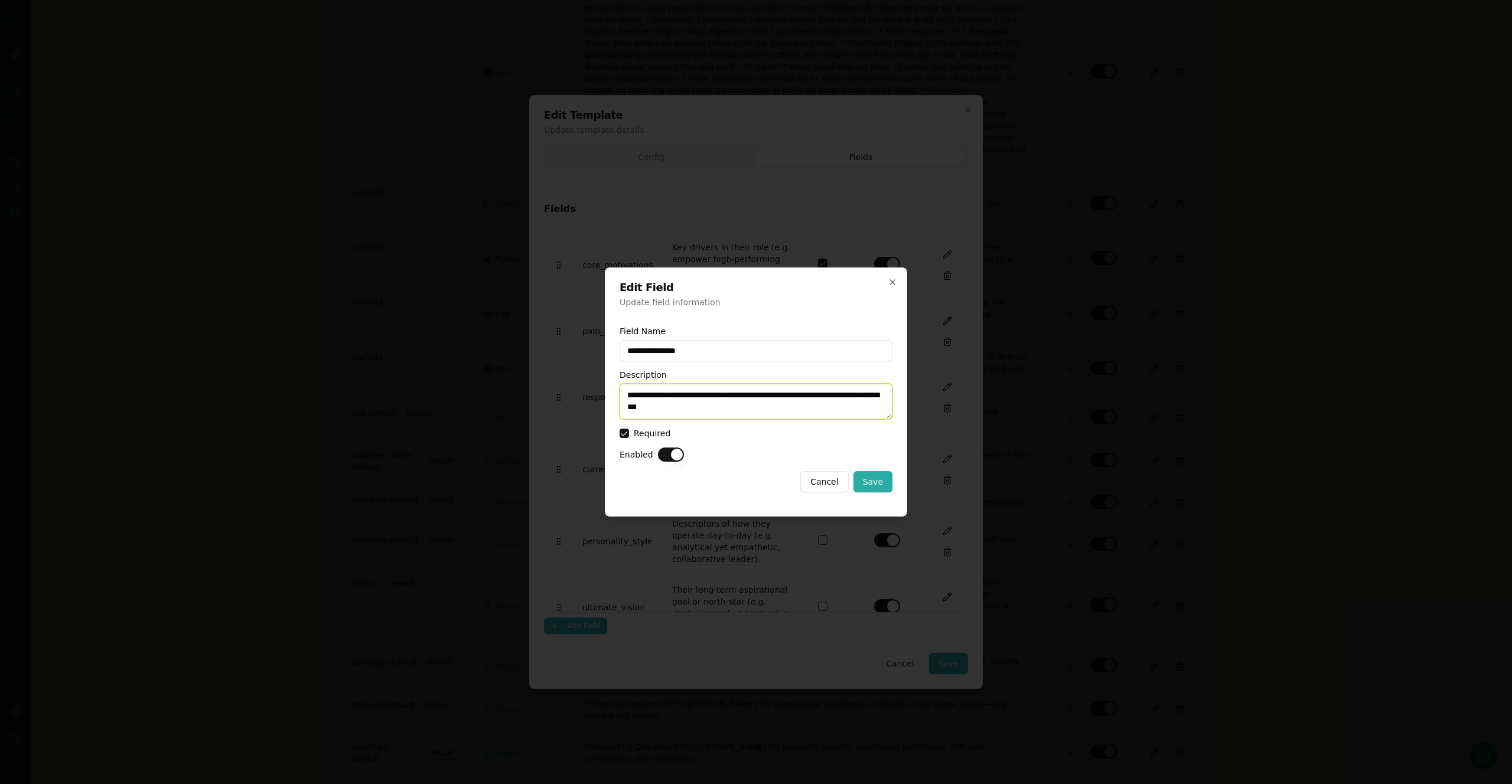
drag, startPoint x: 743, startPoint y: 410, endPoint x: 569, endPoint y: 376, distance: 177.3
click at [569, 376] on body "Back to Artifacts Artifact Configuration Admin Access Only This page is only ac…" at bounding box center [756, 392] width 1512 height 784
click at [896, 282] on icon "button" at bounding box center [892, 282] width 10 height 10
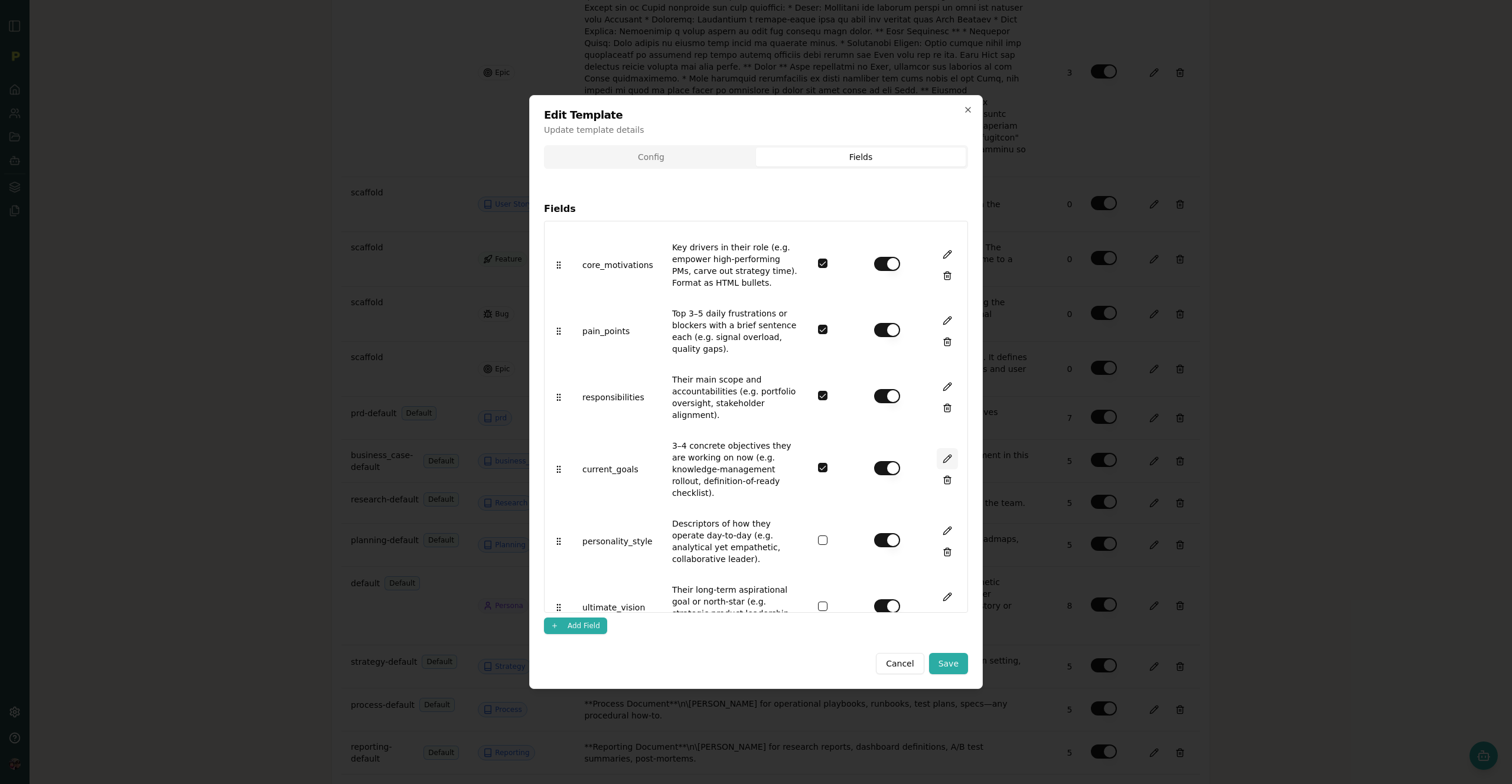
click at [940, 448] on button at bounding box center [947, 458] width 21 height 21
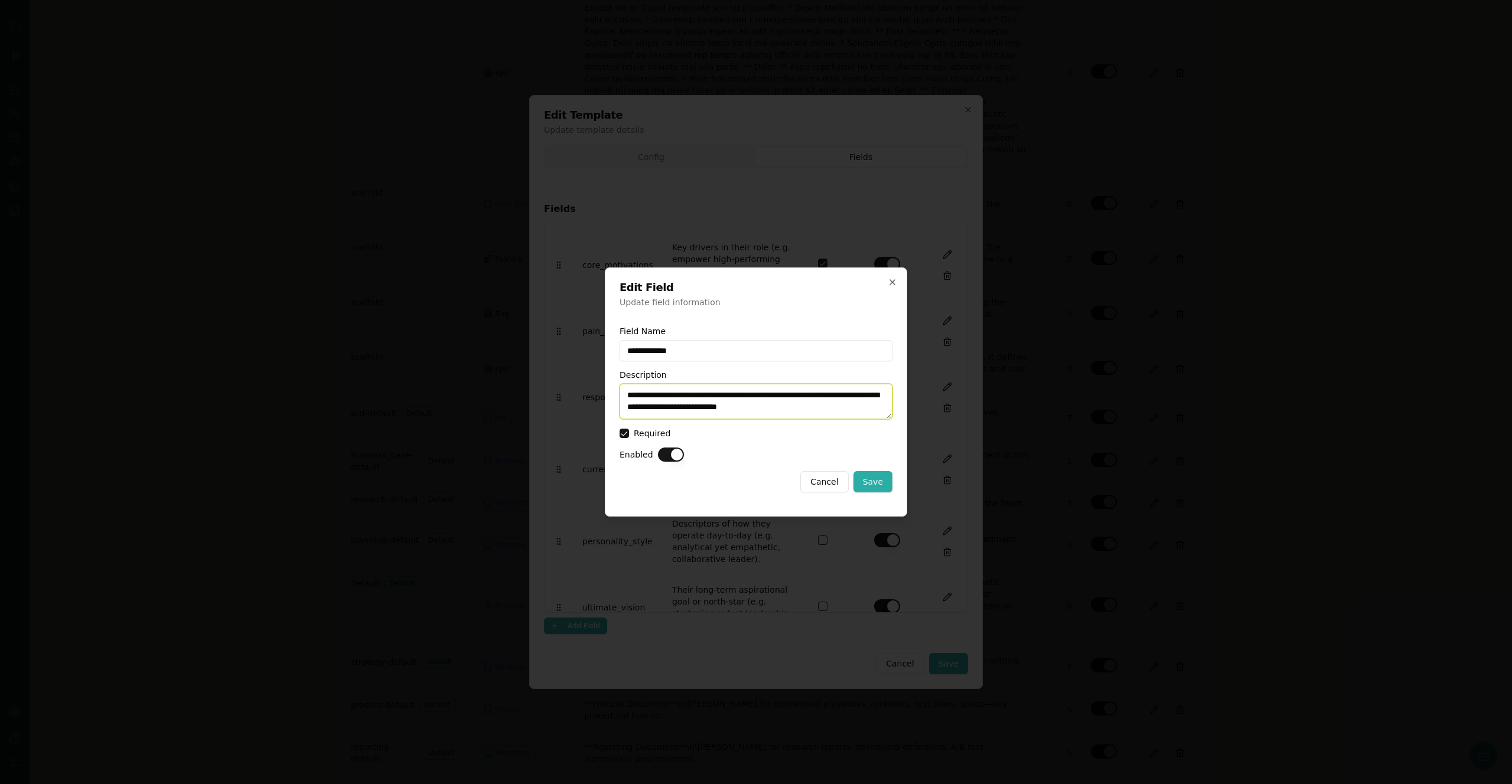
drag, startPoint x: 847, startPoint y: 409, endPoint x: 550, endPoint y: 373, distance: 299.2
click at [550, 373] on body "Back to Artifacts Artifact Configuration Admin Access Only This page is only ac…" at bounding box center [756, 392] width 1512 height 784
click at [890, 281] on icon "button" at bounding box center [892, 282] width 10 height 10
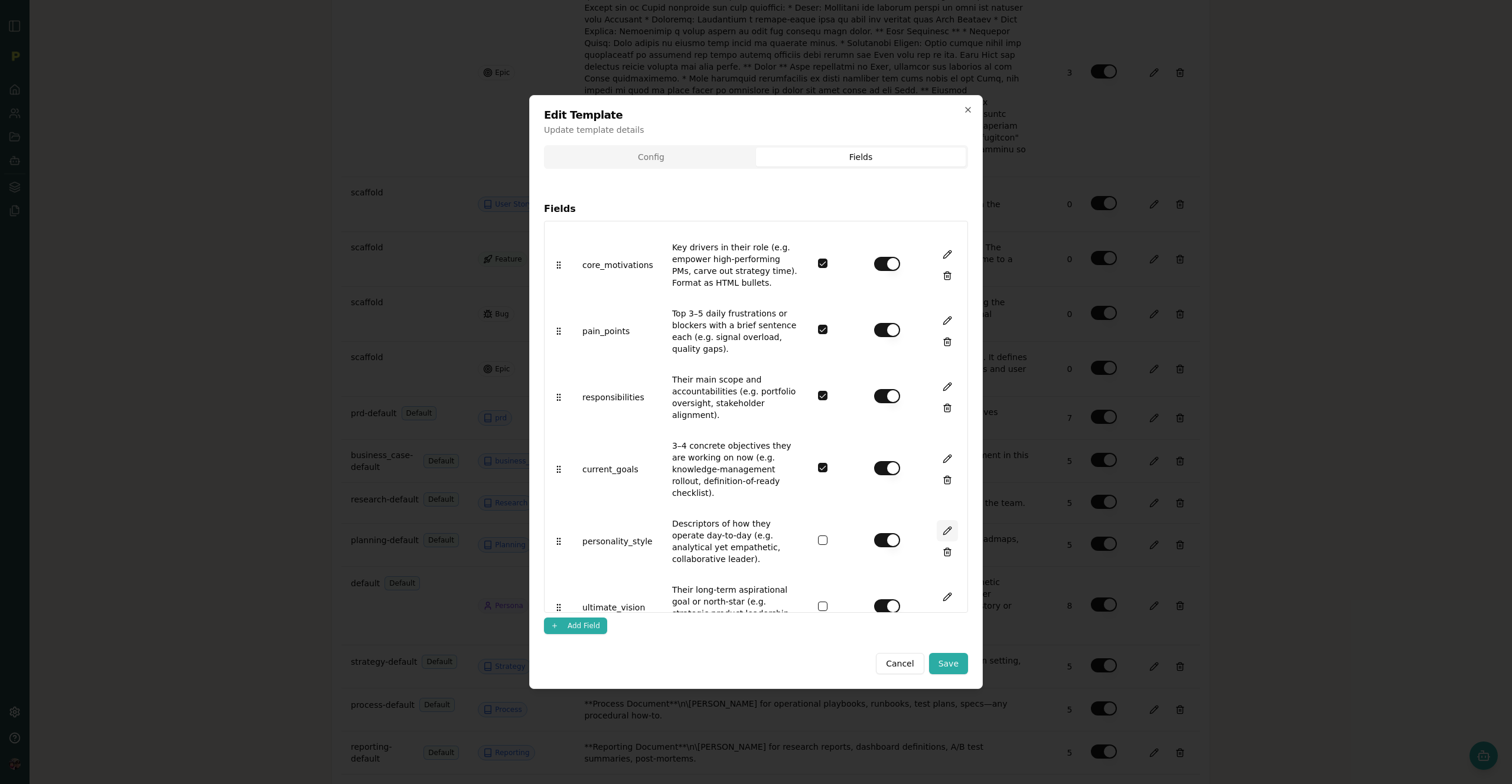
click at [943, 520] on button at bounding box center [947, 531] width 21 height 21
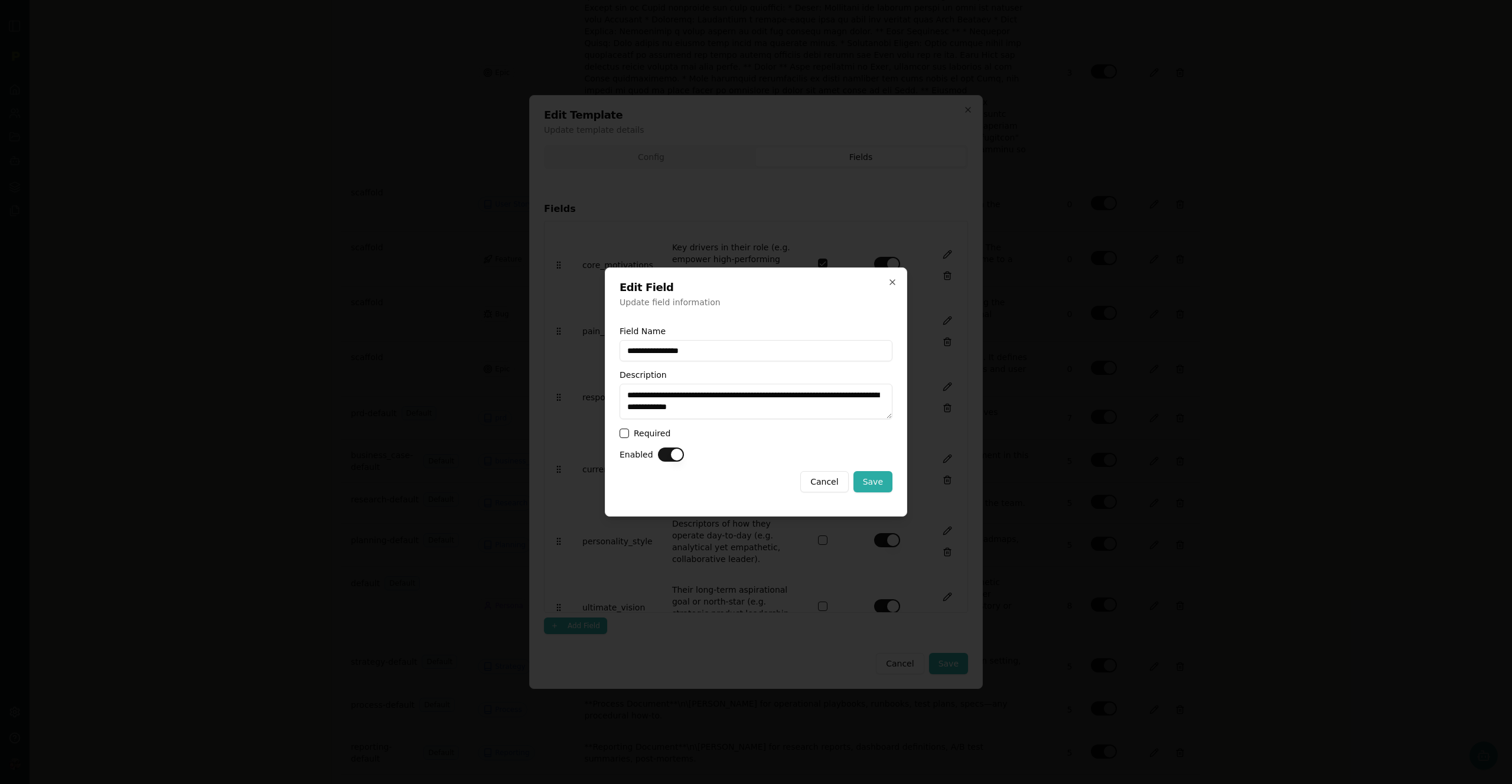
click at [701, 350] on input "**********" at bounding box center [755, 350] width 273 height 21
drag, startPoint x: 701, startPoint y: 350, endPoint x: 614, endPoint y: 345, distance: 87.1
click at [614, 345] on div "**********" at bounding box center [756, 392] width 303 height 249
click at [749, 411] on textarea "**********" at bounding box center [755, 401] width 273 height 35
drag, startPoint x: 762, startPoint y: 408, endPoint x: 552, endPoint y: 382, distance: 211.6
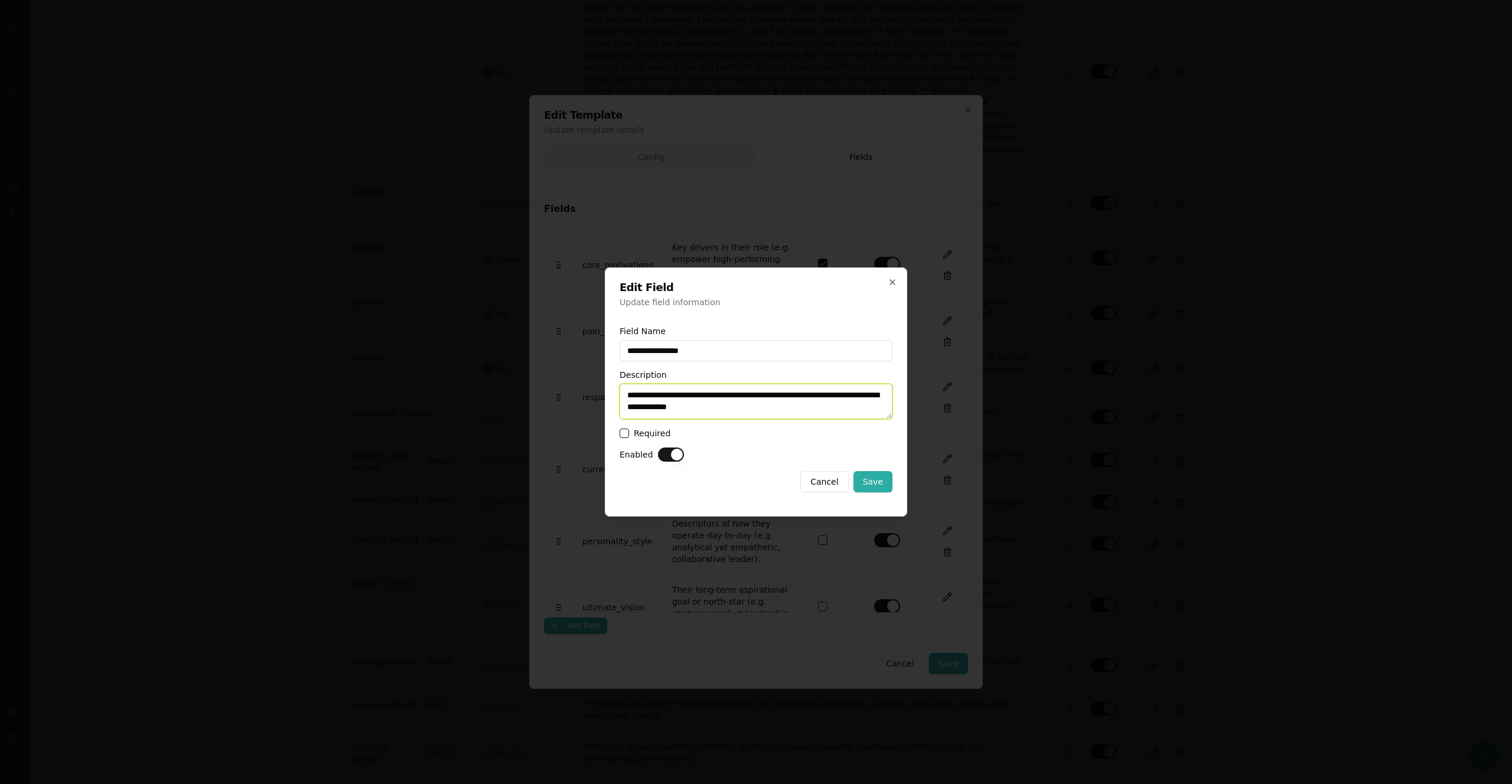
click at [552, 382] on body "Back to Artifacts Artifact Configuration Admin Access Only This page is only ac…" at bounding box center [756, 392] width 1512 height 784
click at [891, 281] on icon "button" at bounding box center [893, 282] width 4 height 4
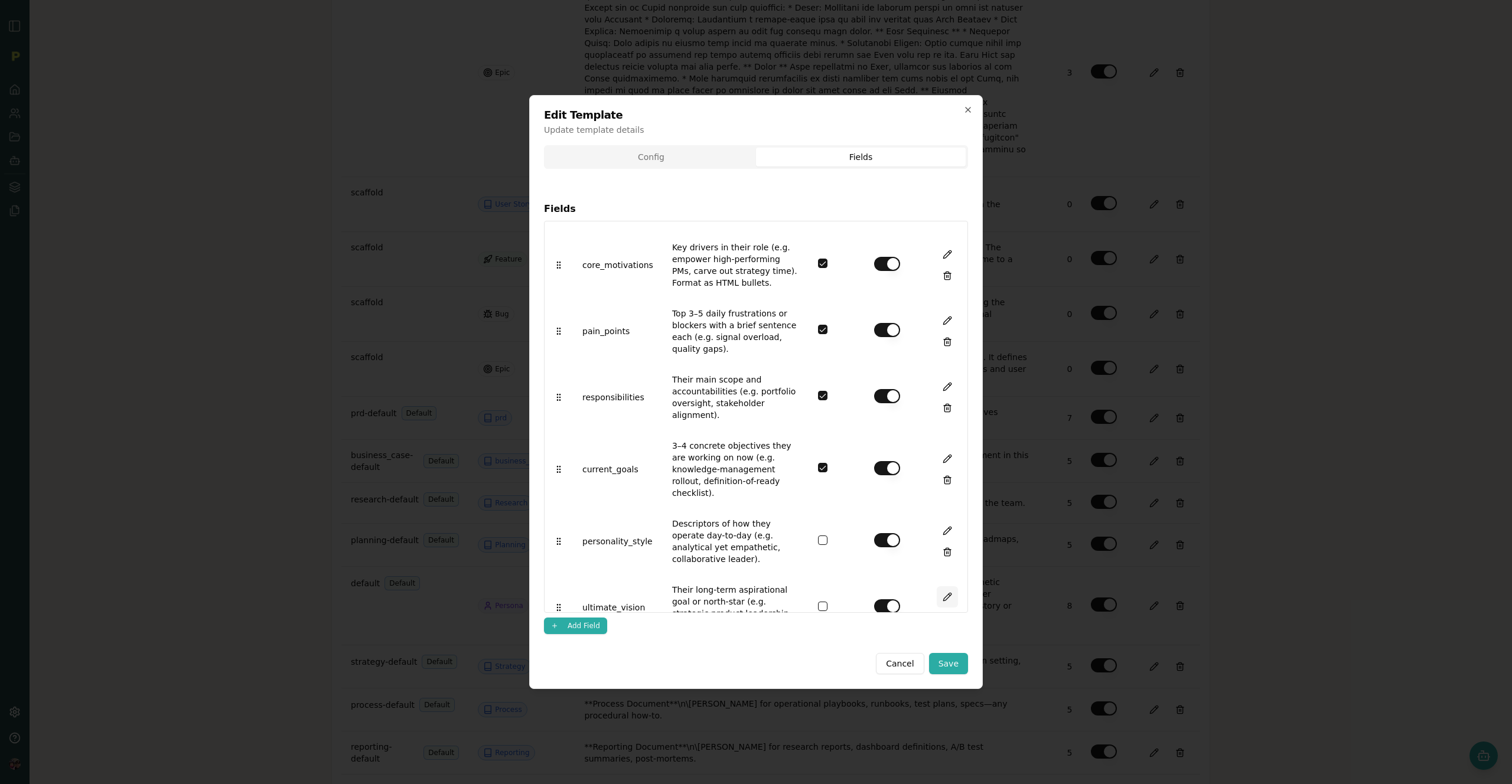
click at [937, 586] on button at bounding box center [947, 597] width 21 height 21
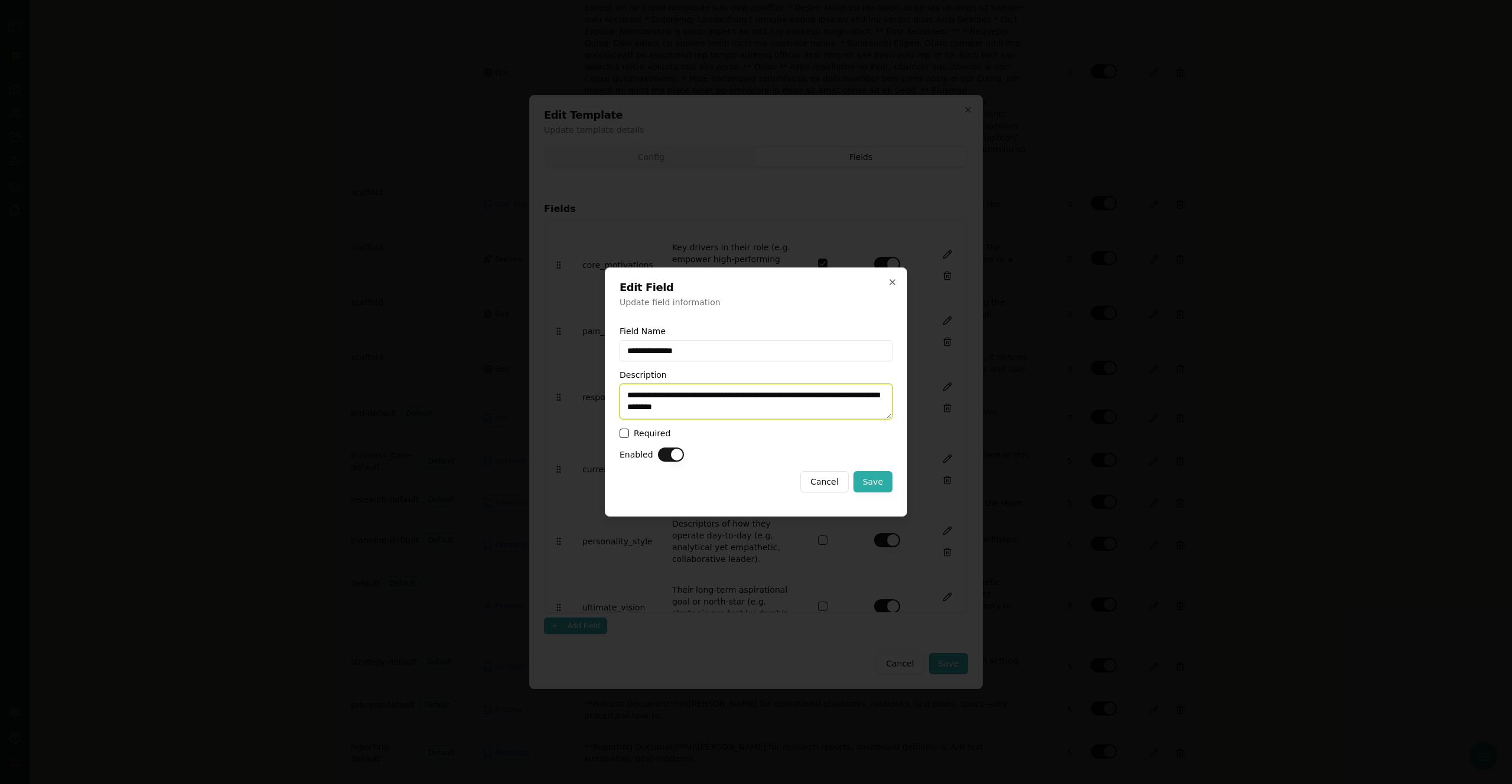
drag, startPoint x: 746, startPoint y: 414, endPoint x: 561, endPoint y: 375, distance: 189.1
click at [561, 375] on body "Back to Artifacts Artifact Configuration Admin Access Only This page is only ac…" at bounding box center [756, 392] width 1512 height 784
click at [890, 281] on icon "button" at bounding box center [893, 282] width 4 height 4
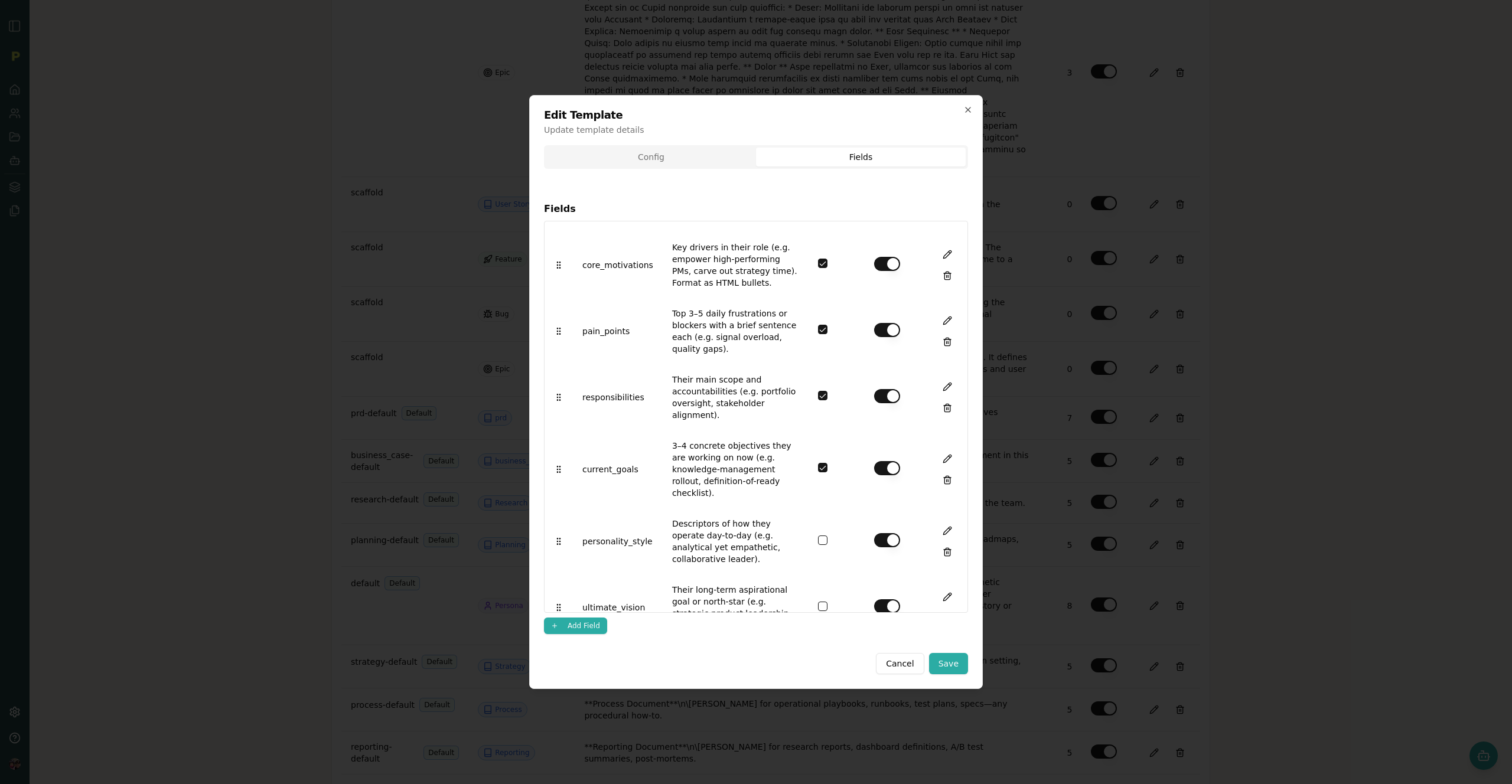
click at [964, 114] on h2 "Edit Template" at bounding box center [756, 115] width 424 height 10
click at [961, 108] on div "Edit Template Update template details Config Fields Fields Key Description Requ…" at bounding box center [755, 391] width 453 height 594
click at [964, 108] on icon "button" at bounding box center [968, 110] width 10 height 10
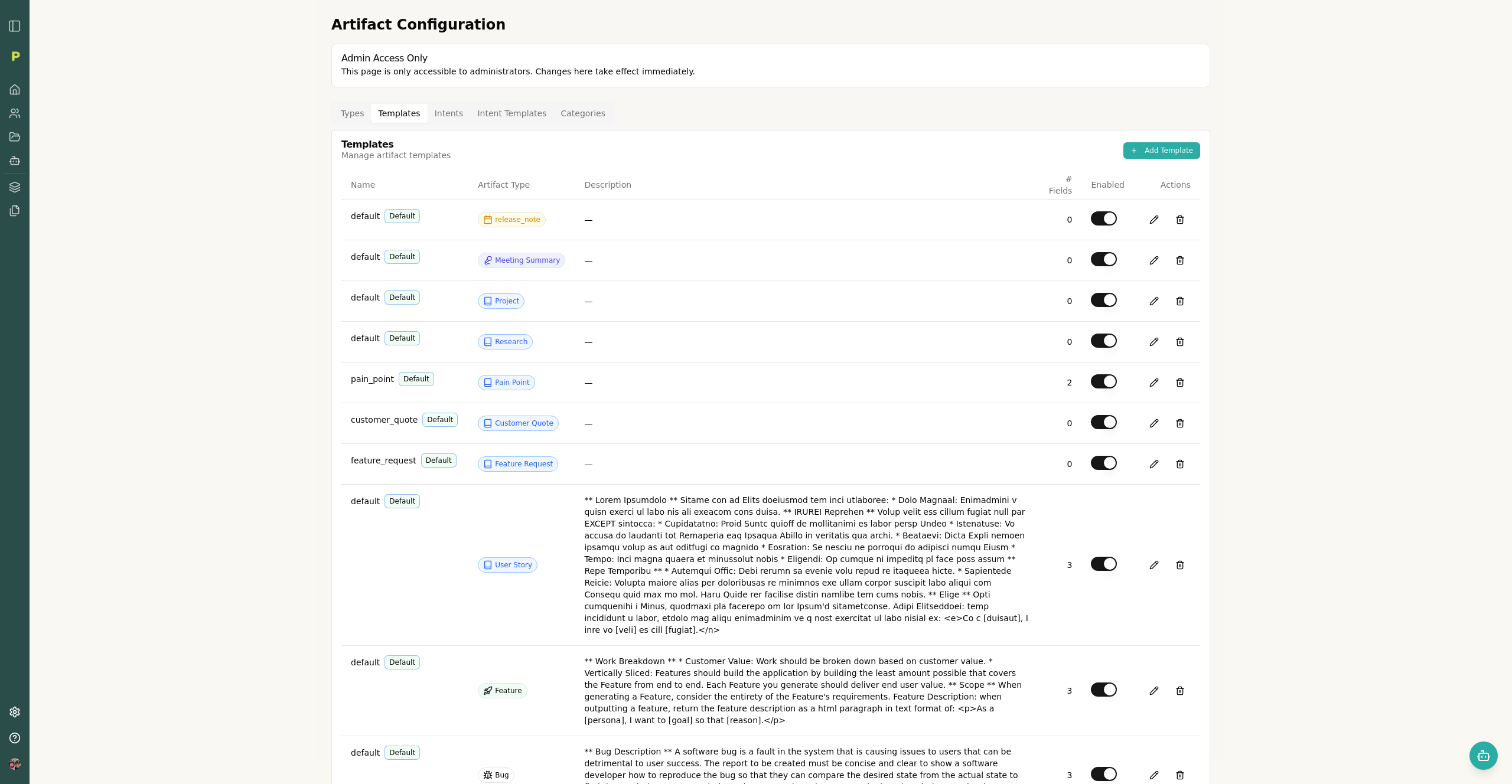
scroll to position [0, 0]
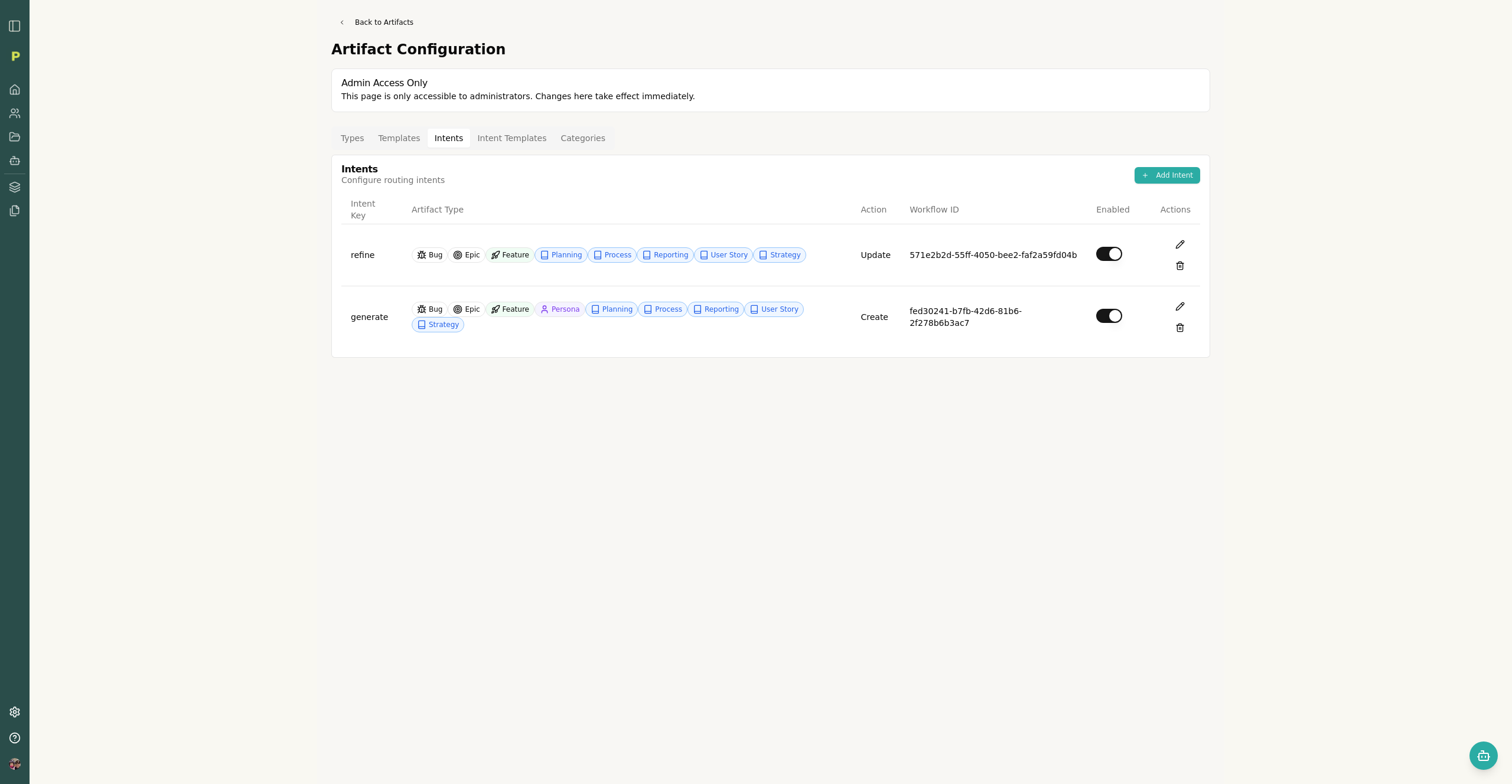
click at [444, 144] on button "Intents" at bounding box center [449, 137] width 43 height 19
click at [148, 222] on div "Back to Artifacts Artifact Configuration Admin Access Only This page is only ac…" at bounding box center [771, 392] width 1483 height 784
